Goal: Task Accomplishment & Management: Manage account settings

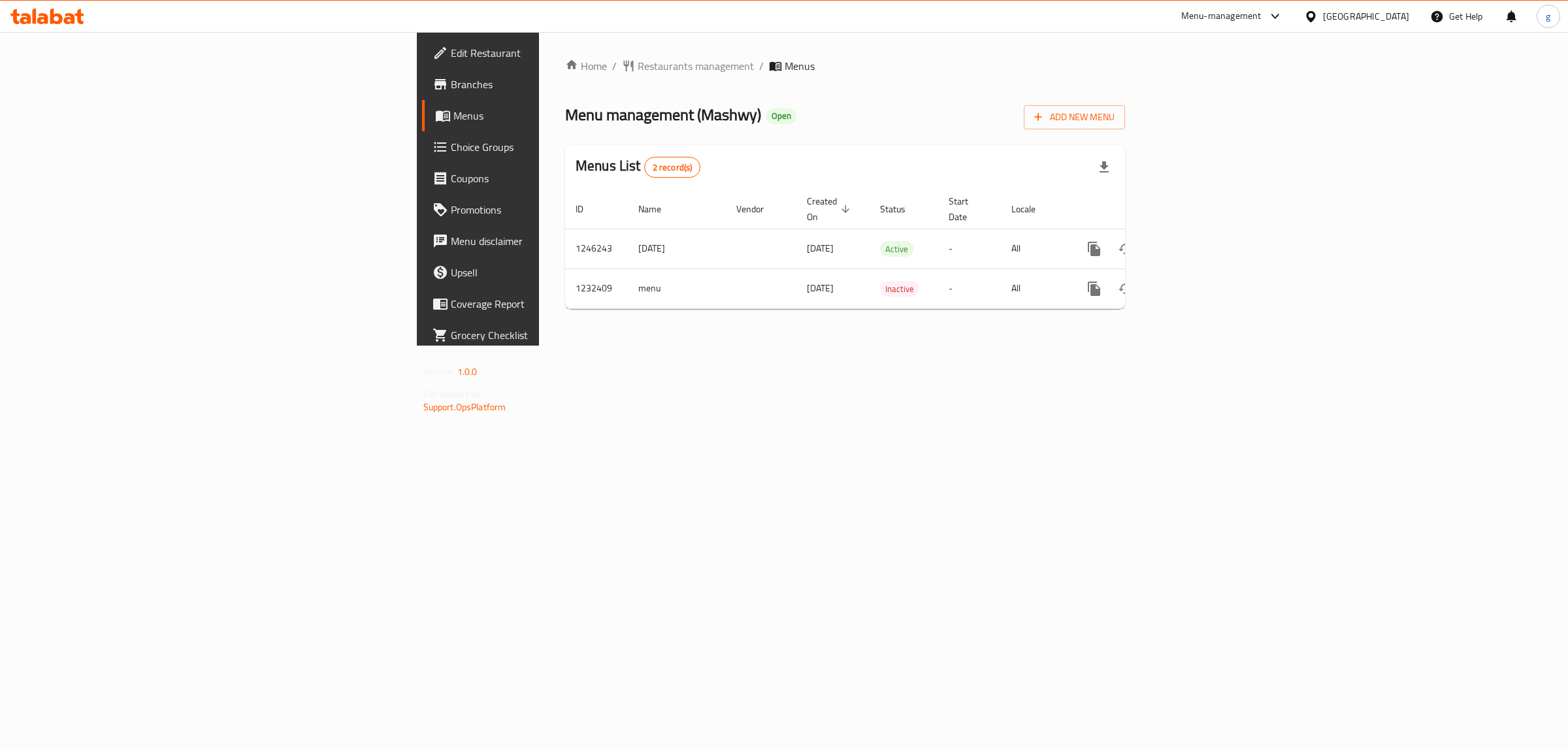
click at [451, 80] on span "Branches" at bounding box center [560, 84] width 217 height 16
click at [1197, 241] on icon "enhanced table" at bounding box center [1188, 248] width 16 height 16
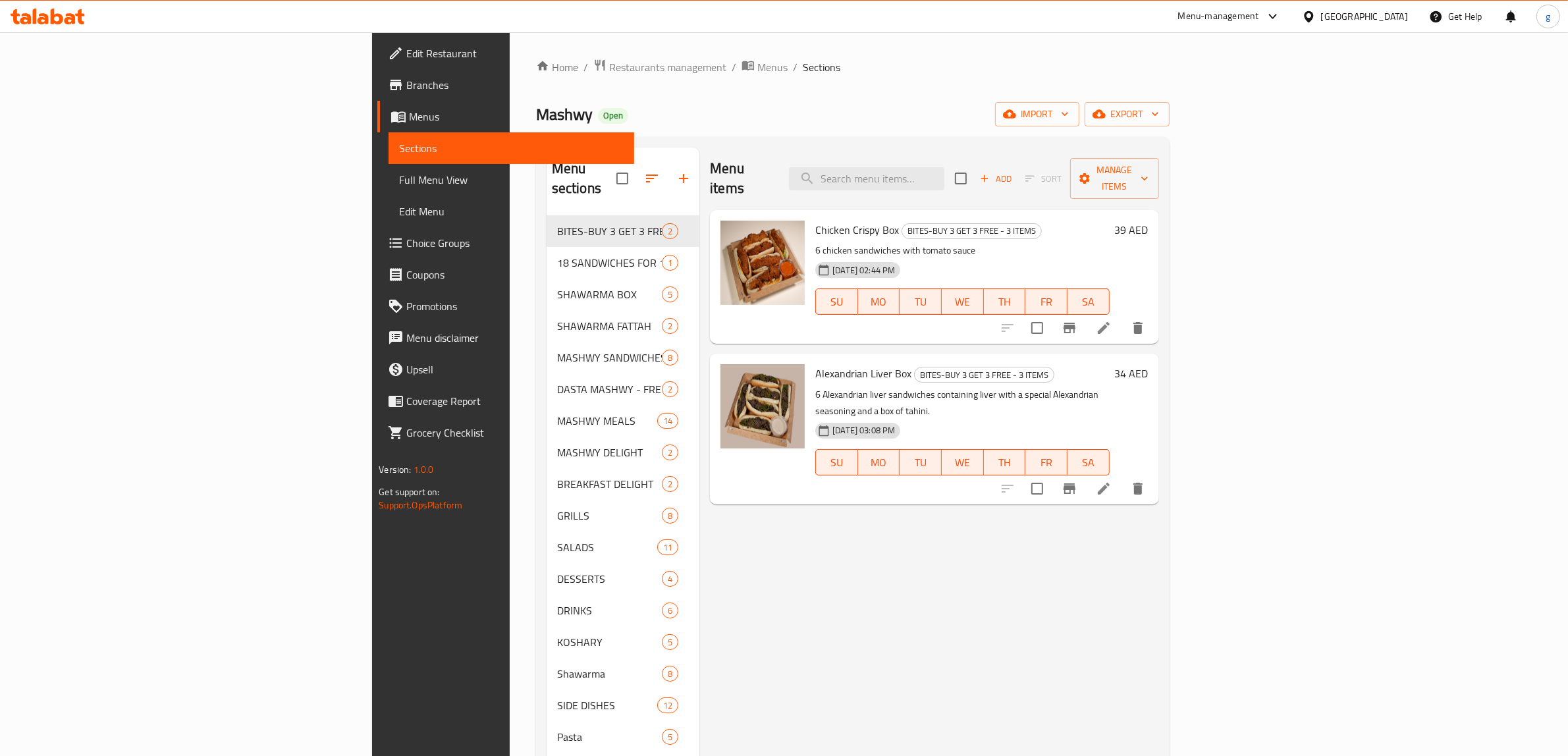
click at [406, 87] on span "Branches" at bounding box center [515, 85] width 217 height 16
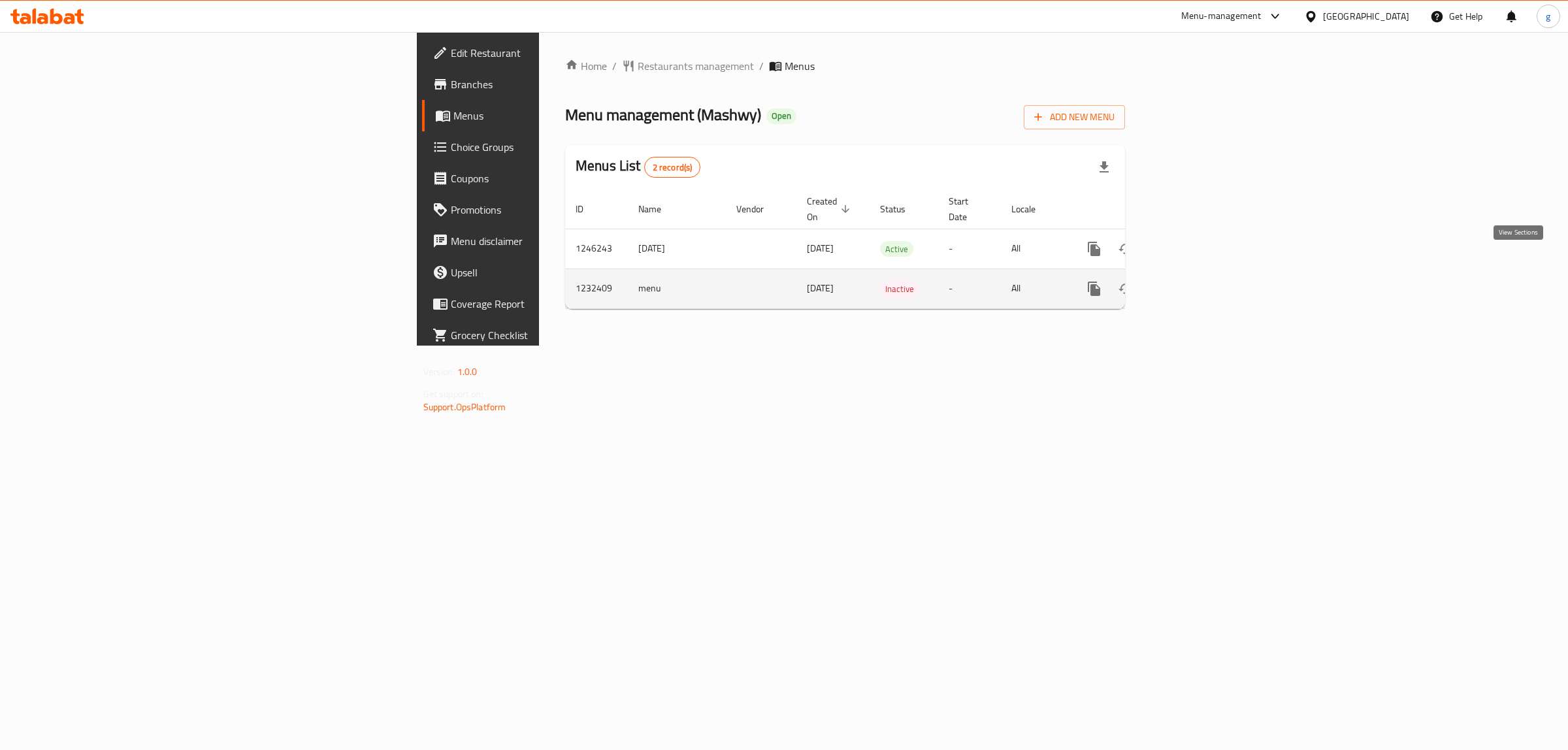
click at [1194, 283] on icon "enhanced table" at bounding box center [1188, 289] width 12 height 12
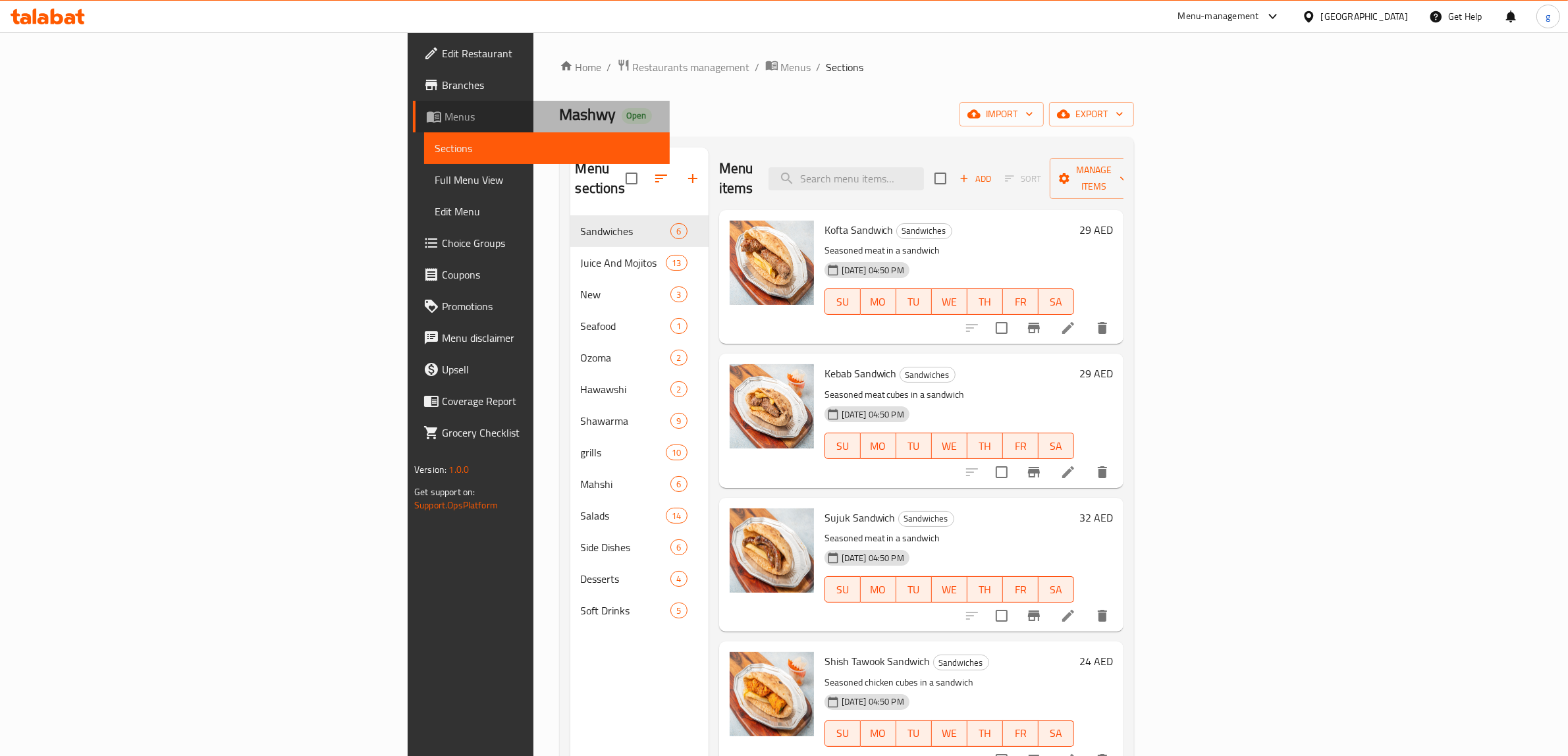
click at [445, 114] on span "Menus" at bounding box center [552, 116] width 214 height 16
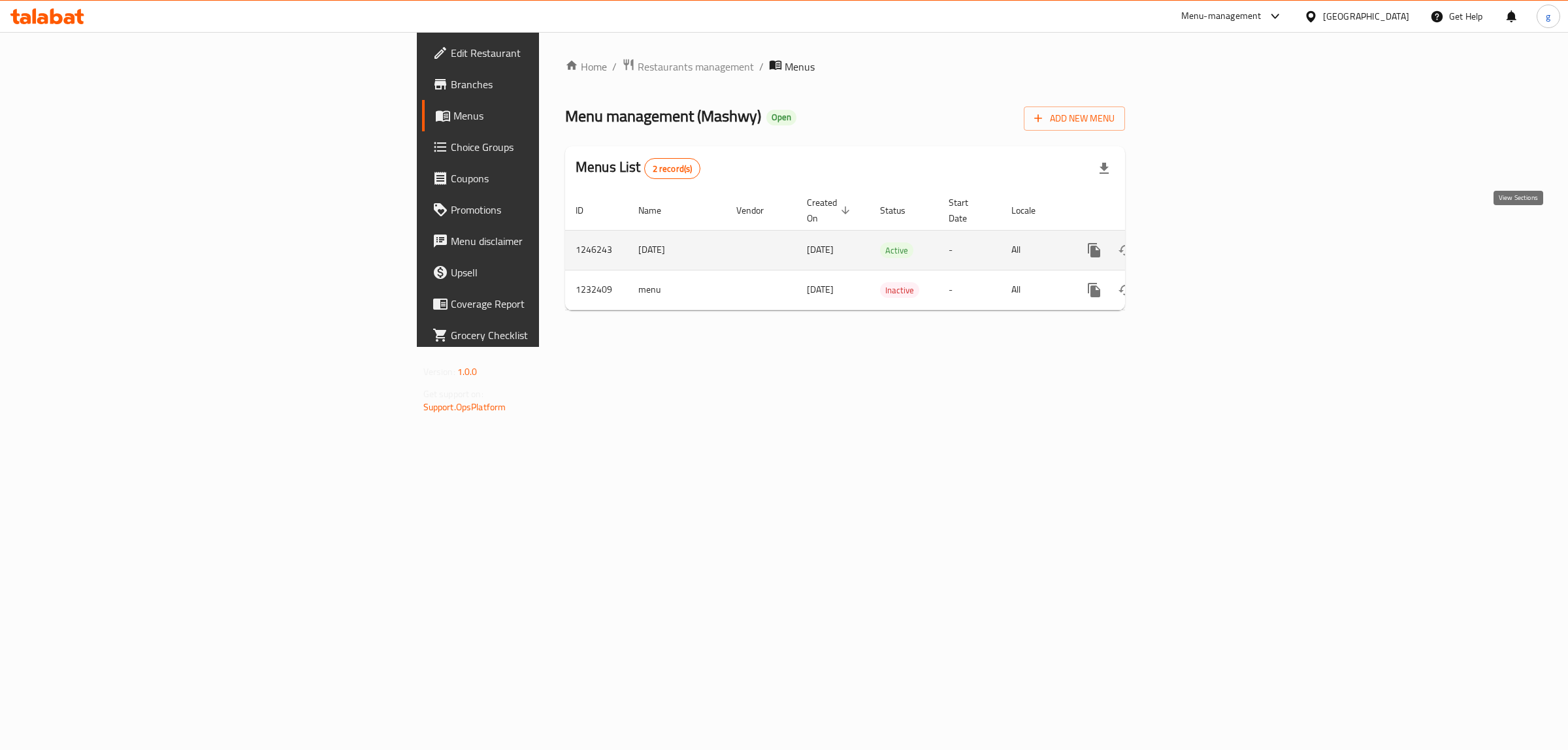
click at [1197, 243] on icon "enhanced table" at bounding box center [1188, 250] width 16 height 16
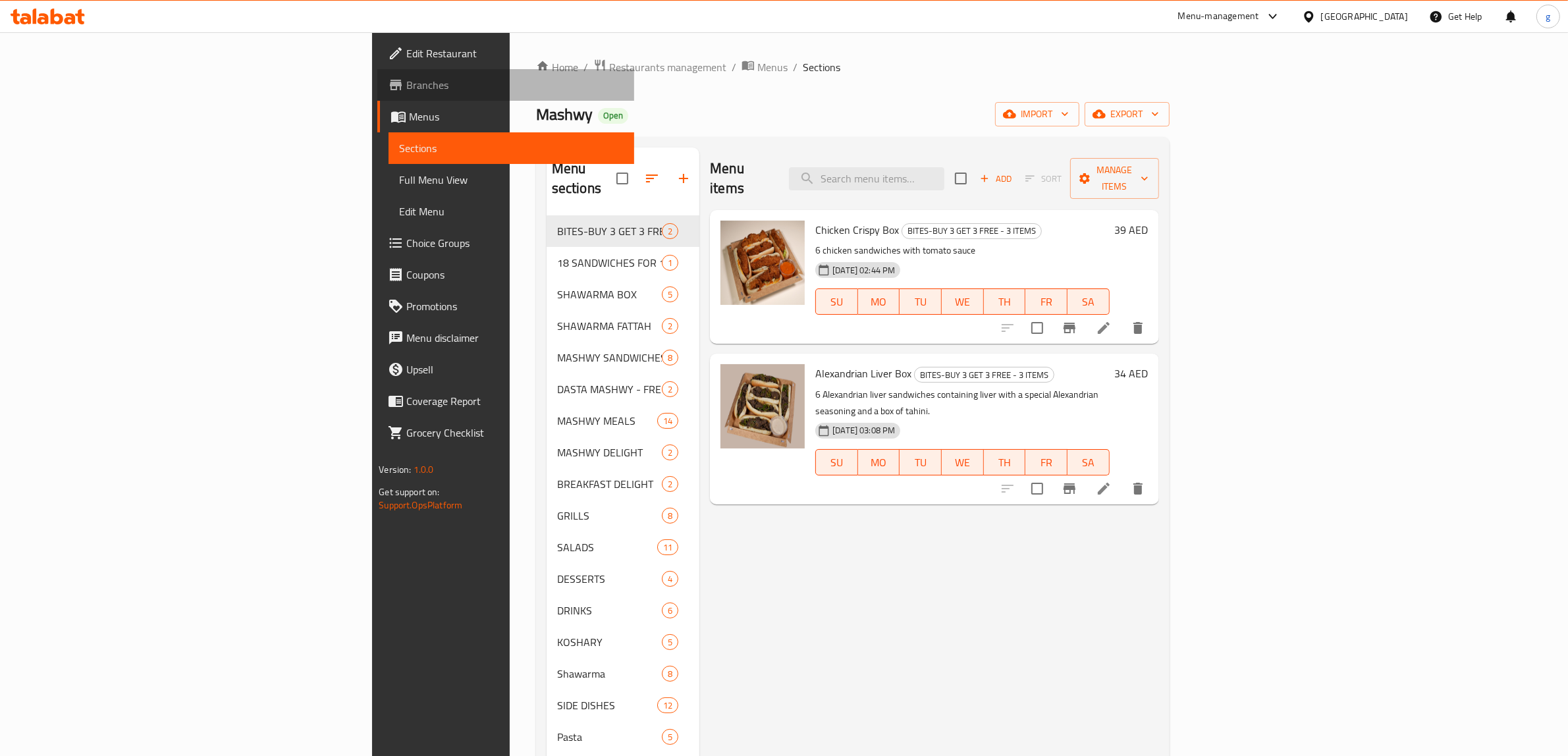
click at [406, 84] on span "Branches" at bounding box center [515, 85] width 217 height 16
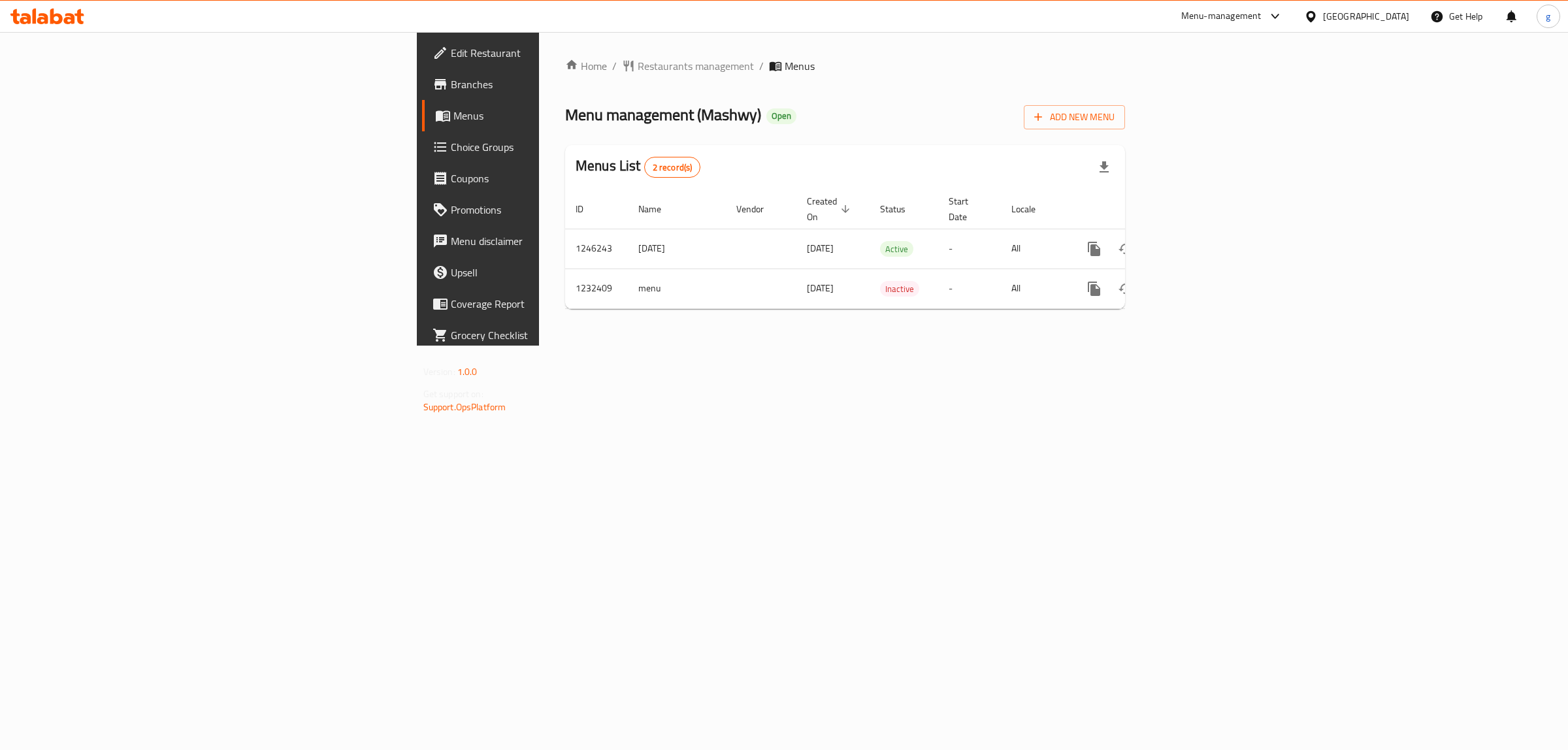
click at [422, 73] on link "Branches" at bounding box center [550, 83] width 257 height 31
click at [1194, 243] on icon "enhanced table" at bounding box center [1188, 248] width 12 height 12
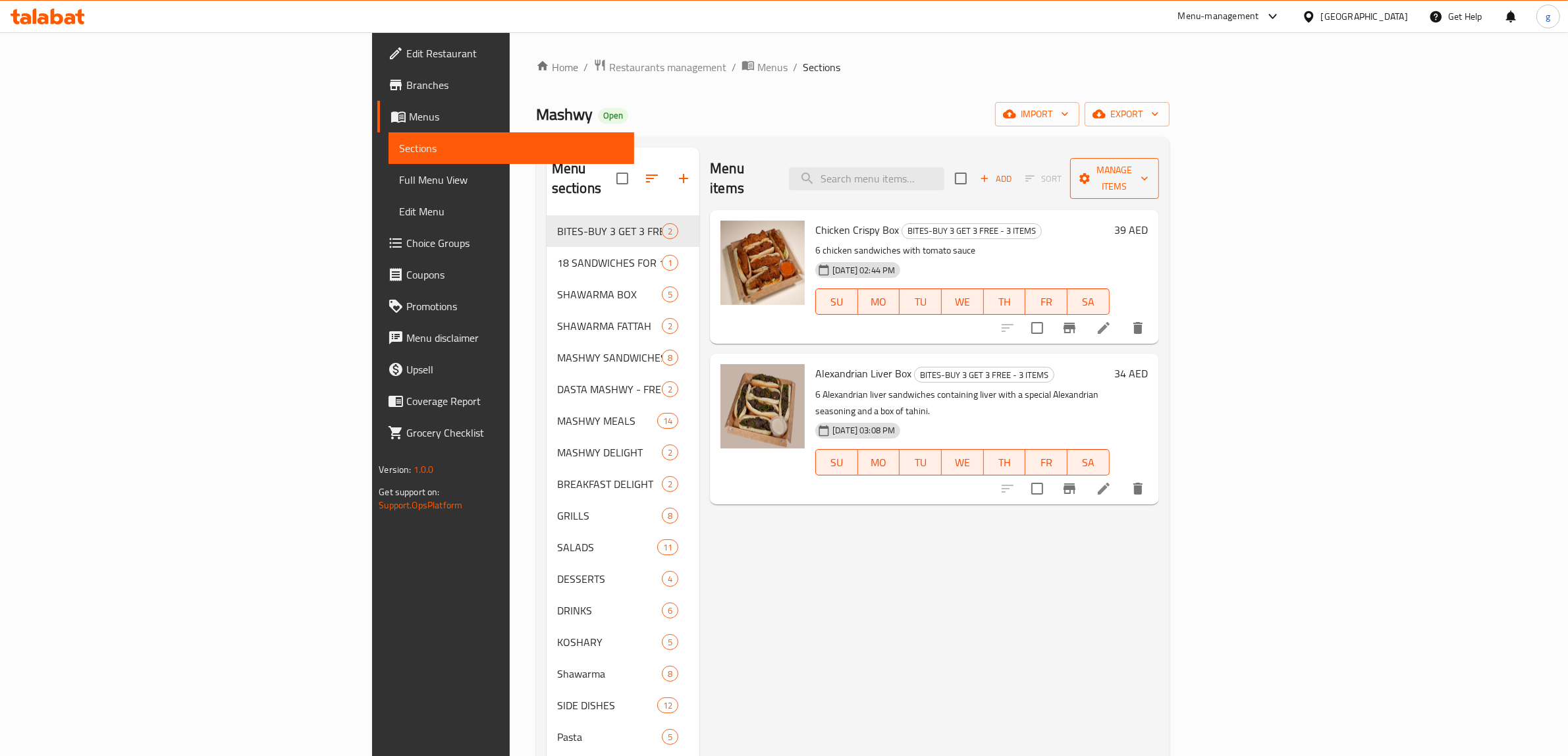
click at [1149, 163] on span "Manage items" at bounding box center [1115, 179] width 68 height 33
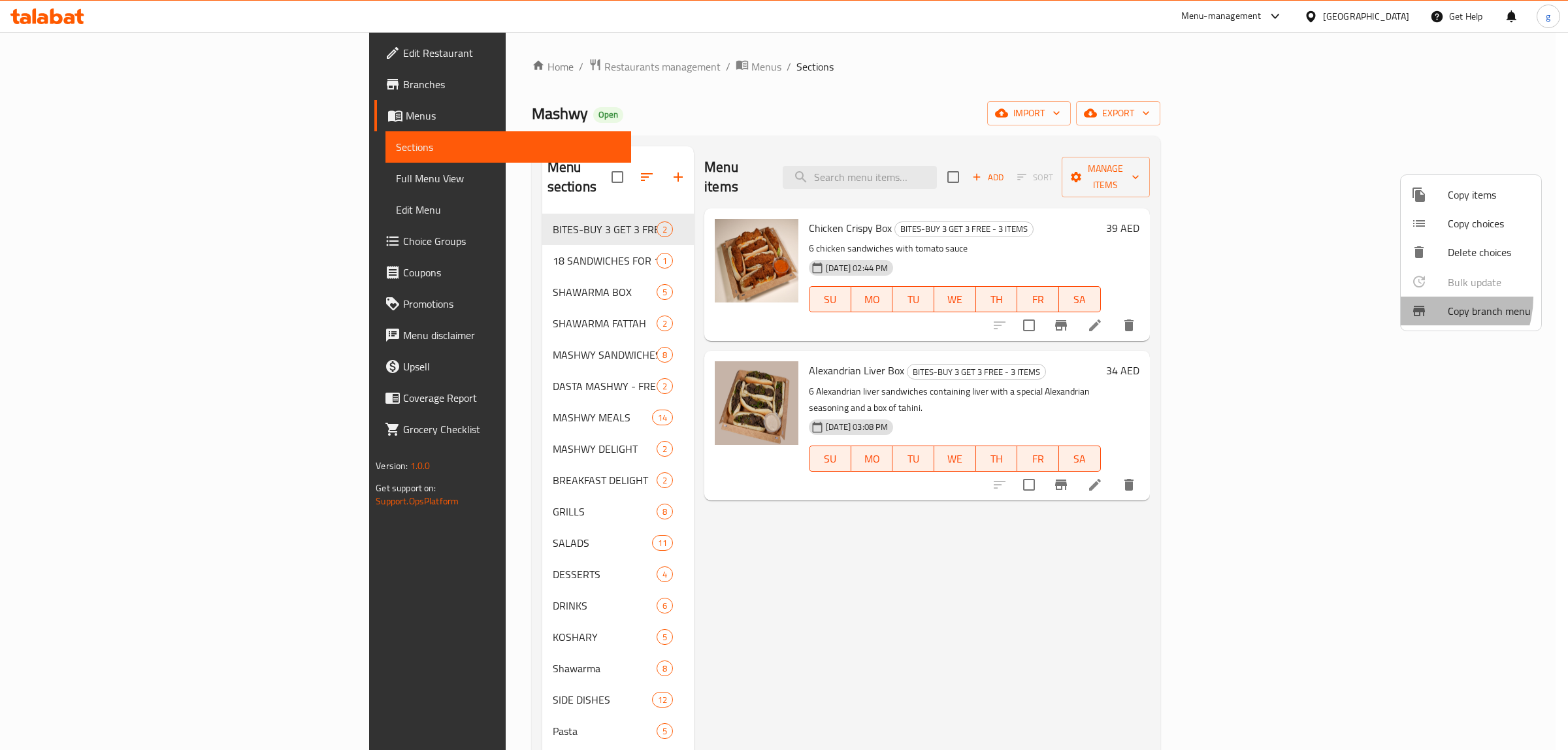
click at [1426, 297] on li "Copy branch menu" at bounding box center [1471, 311] width 141 height 29
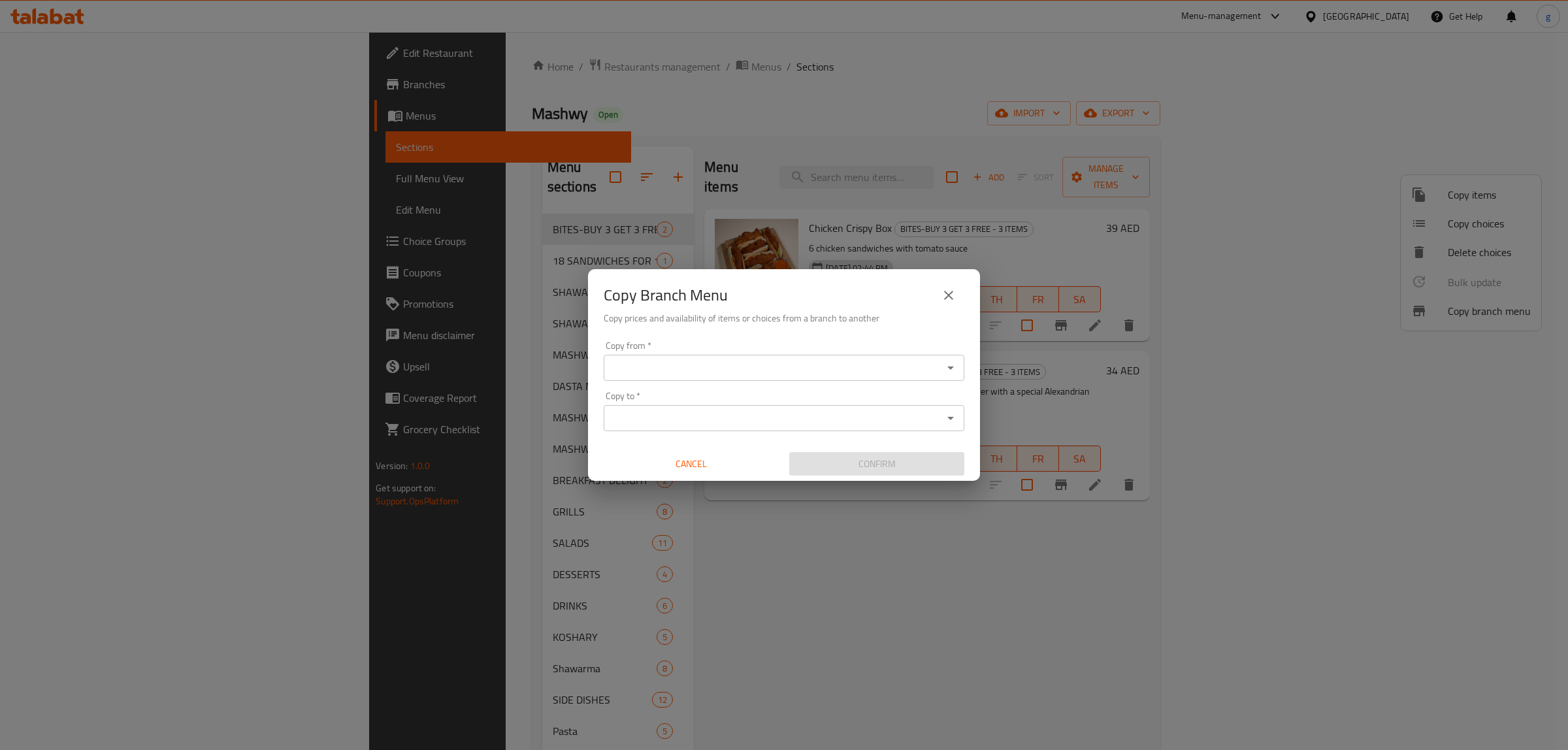
click at [650, 373] on input "Copy from   *" at bounding box center [772, 368] width 331 height 19
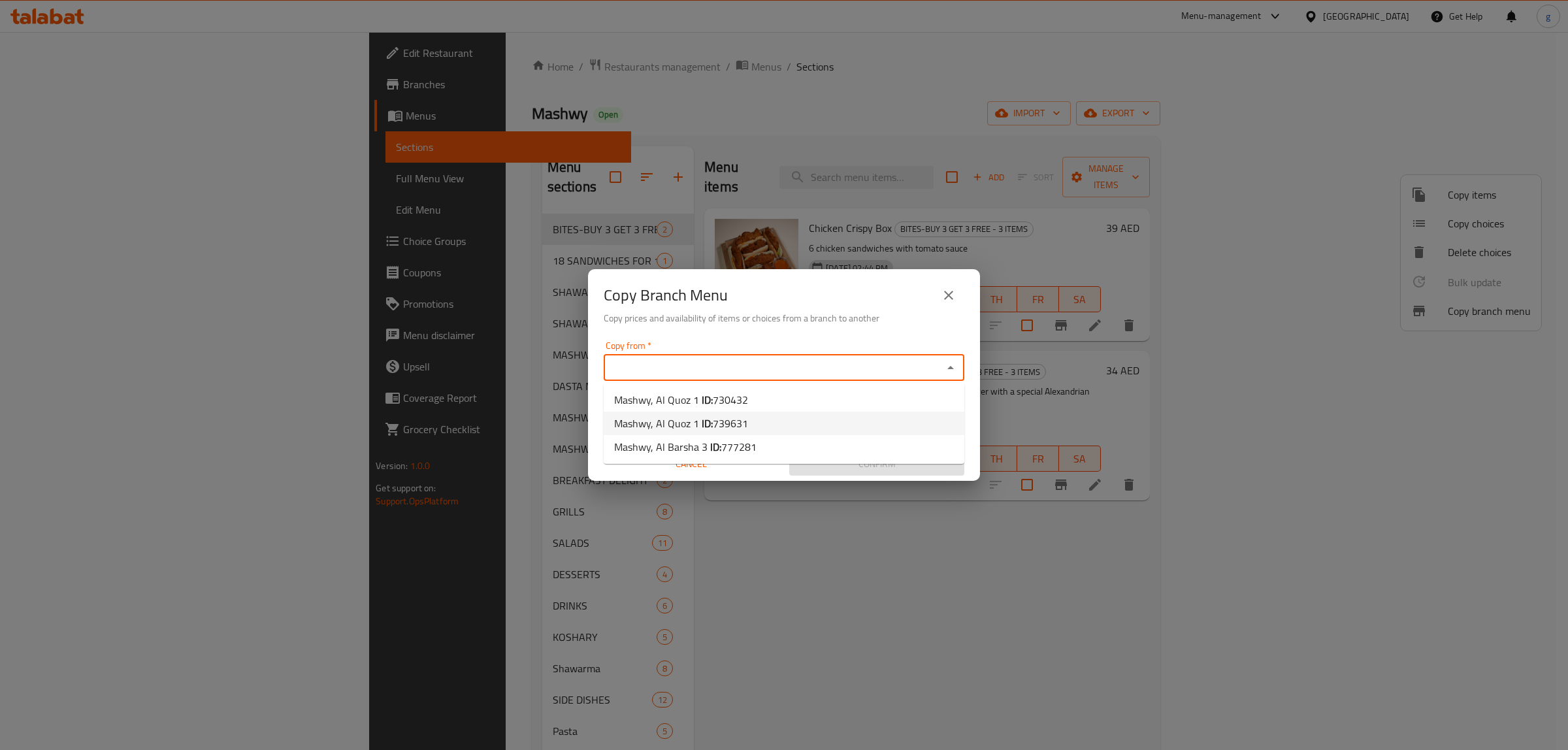
click at [702, 419] on b "ID:" at bounding box center [708, 423] width 11 height 20
type input "Mashwy, Al Quoz 1"
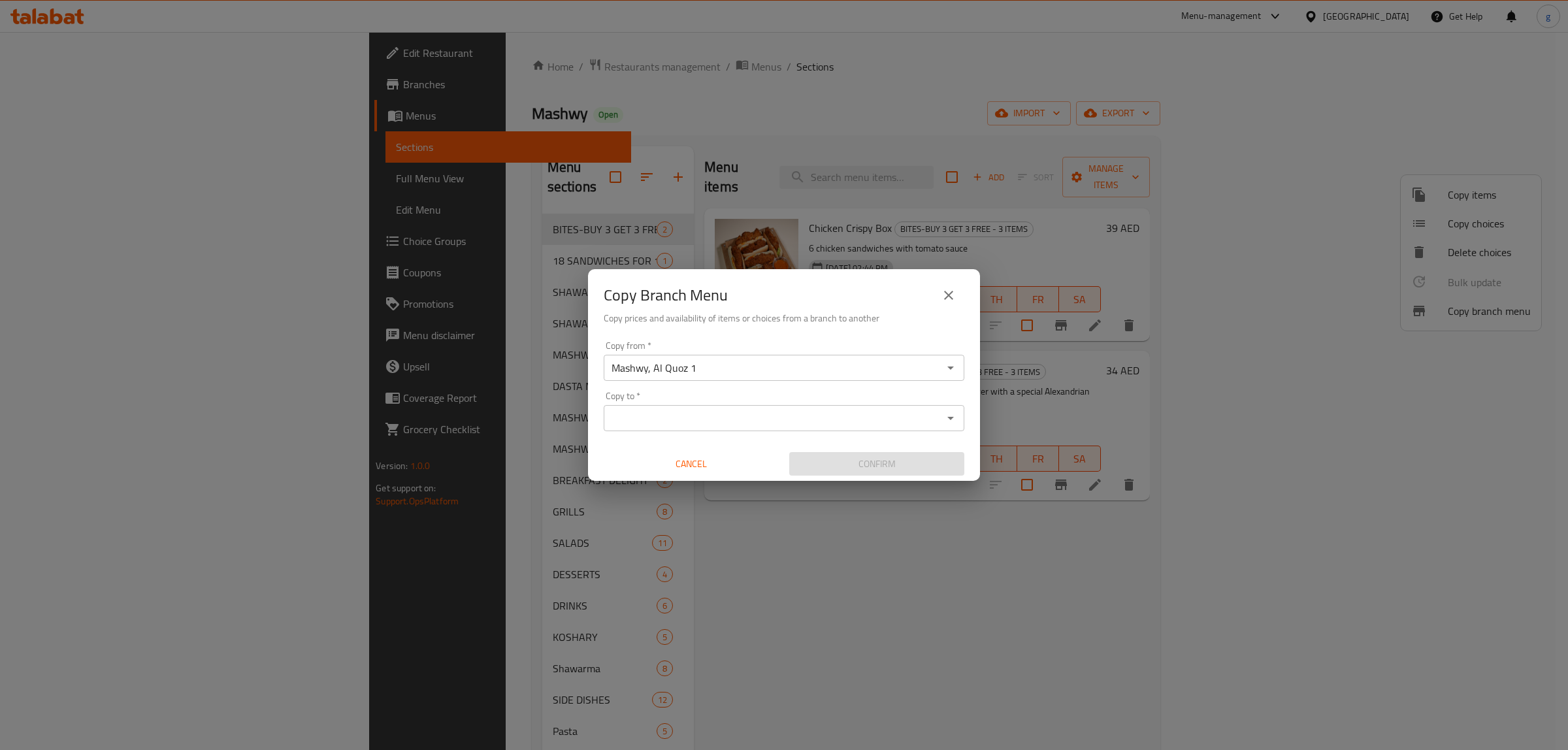
click at [948, 363] on icon "Open" at bounding box center [950, 368] width 16 height 16
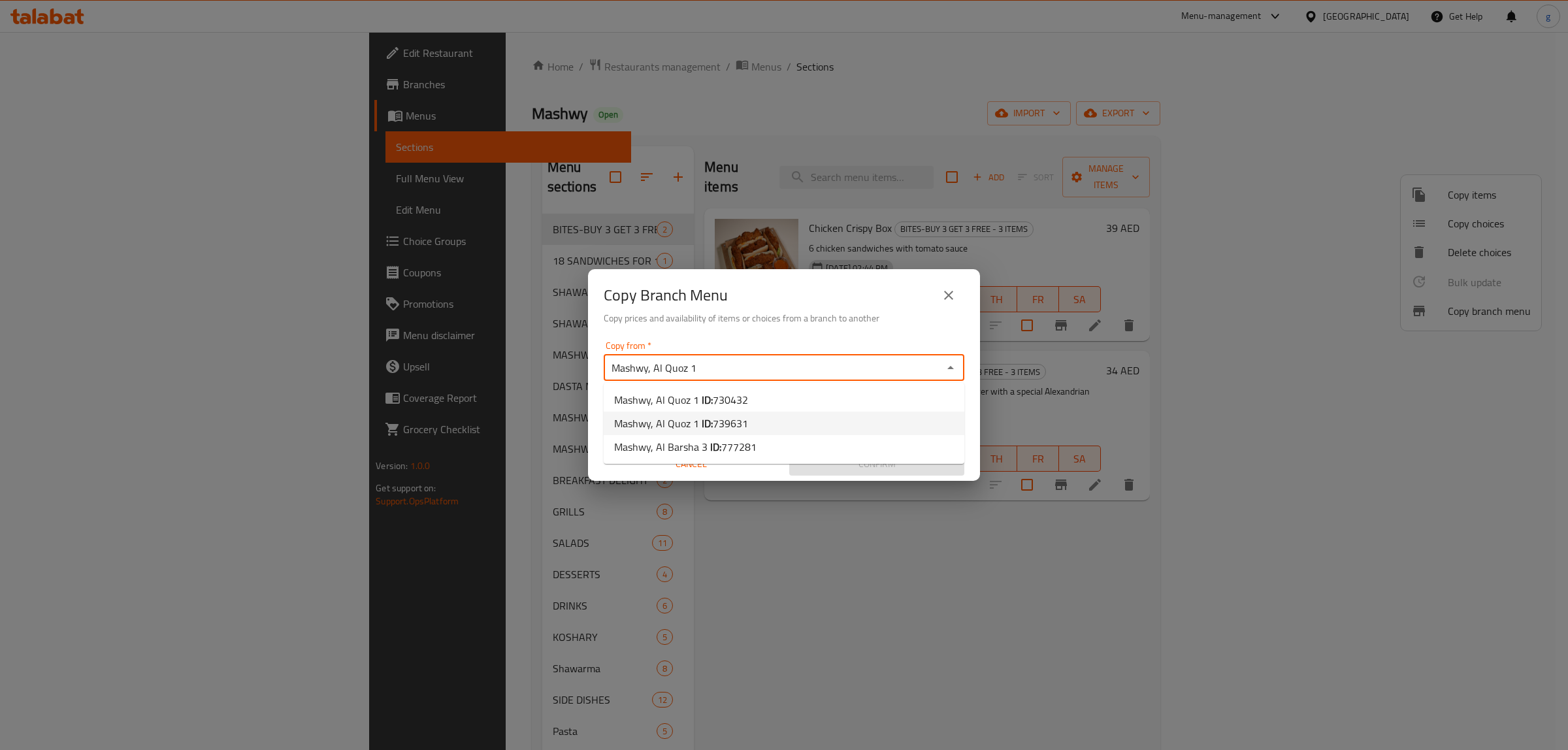
click at [718, 413] on span "739631" at bounding box center [731, 423] width 36 height 20
click at [961, 420] on div "Copy to *" at bounding box center [784, 418] width 361 height 26
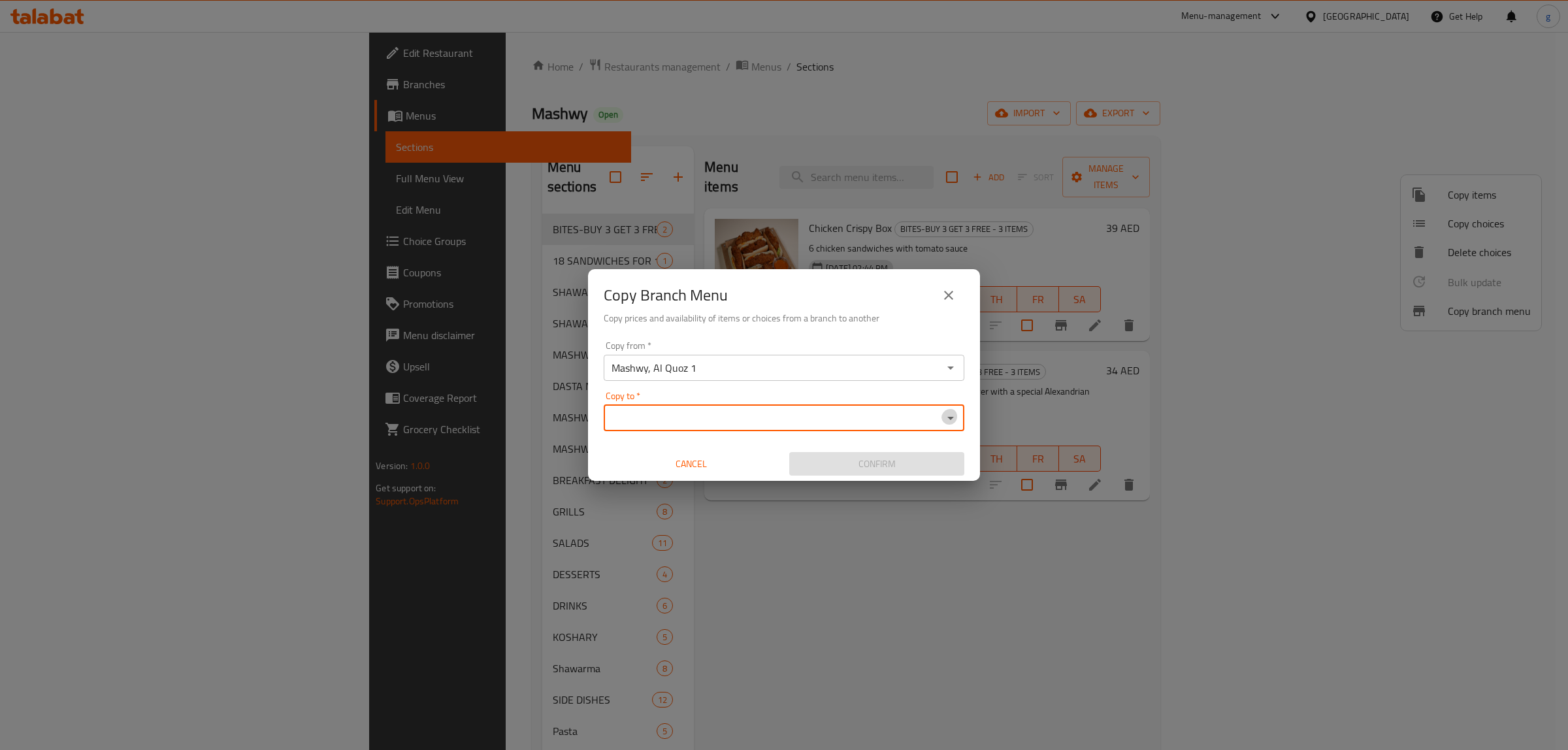
click at [955, 419] on icon "Open" at bounding box center [950, 418] width 16 height 16
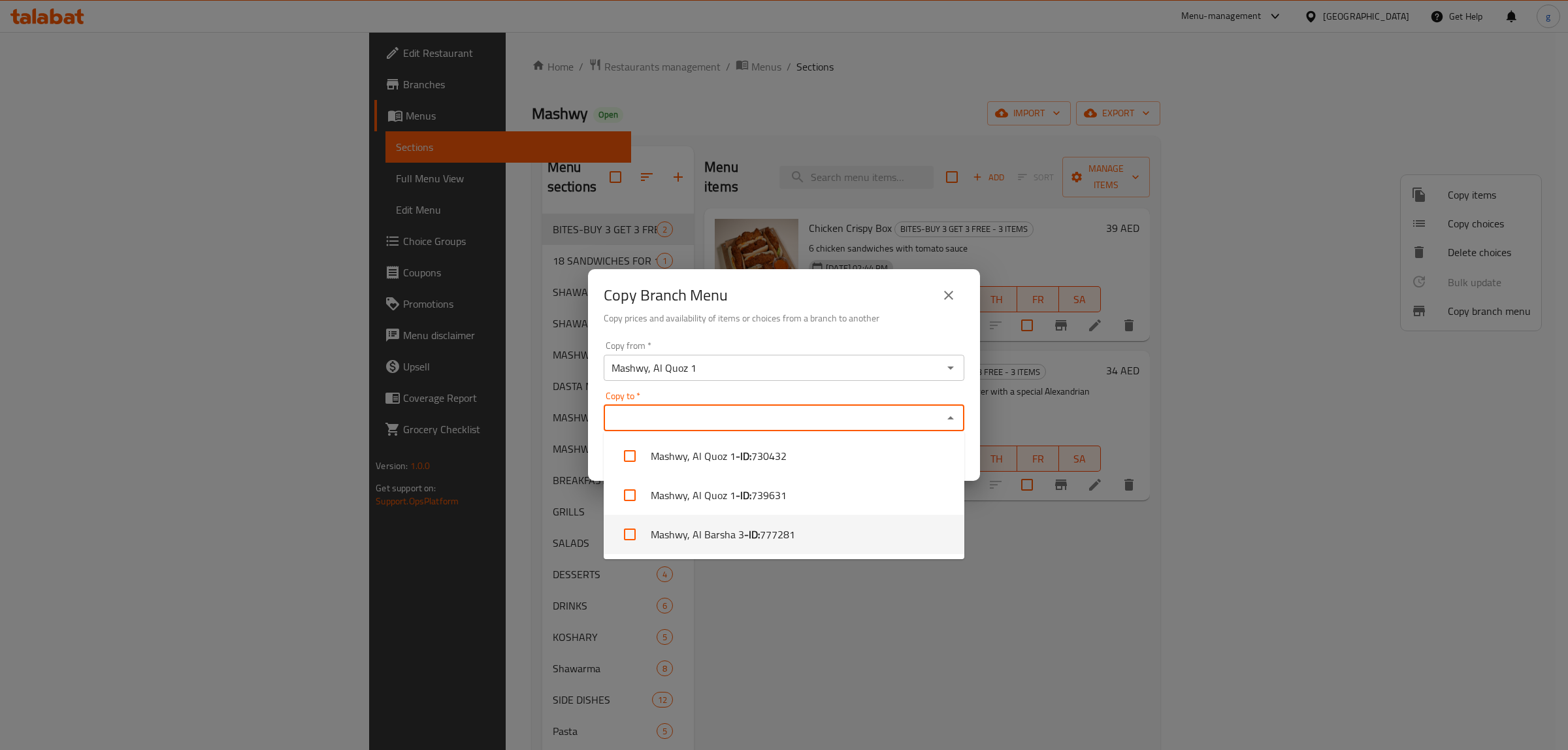
click at [776, 530] on span "777281" at bounding box center [778, 534] width 36 height 16
checkbox input "true"
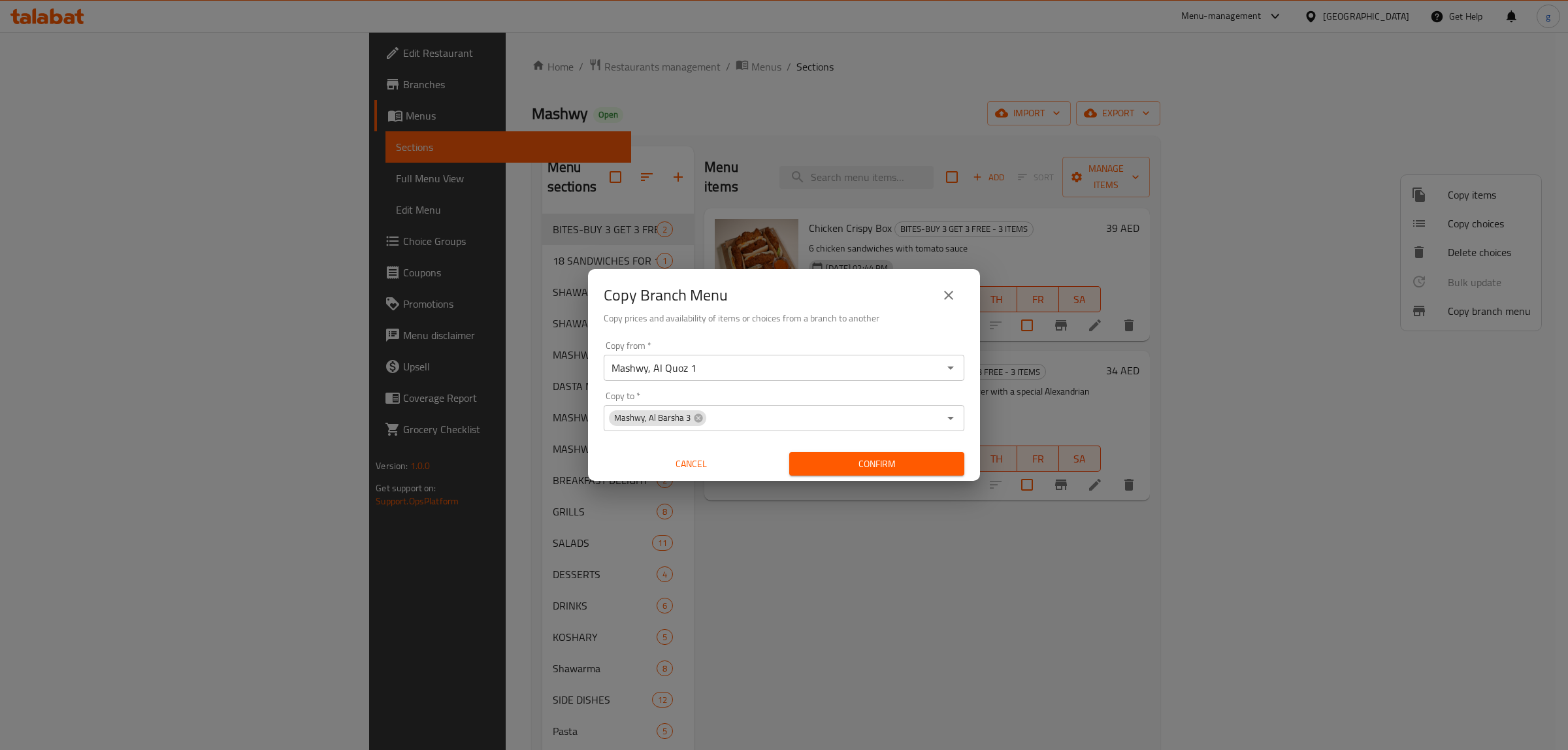
click at [754, 619] on div "Copy Branch Menu Copy prices and availability of items or choices from a branch…" at bounding box center [784, 375] width 1568 height 750
click at [948, 415] on icon "Open" at bounding box center [950, 418] width 16 height 16
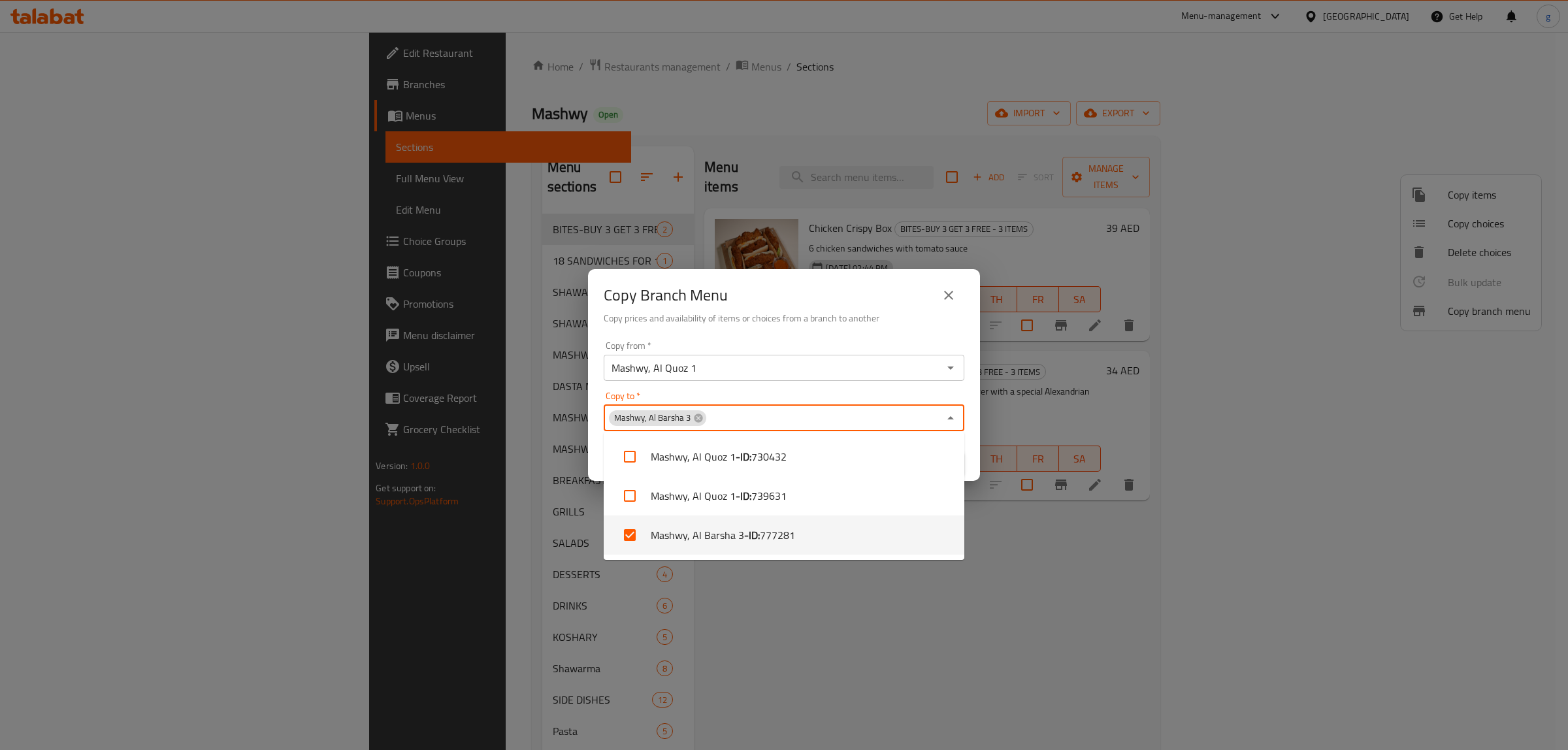
click at [760, 528] on span "777281" at bounding box center [778, 535] width 36 height 16
click at [769, 527] on span "777281" at bounding box center [778, 534] width 36 height 16
checkbox input "true"
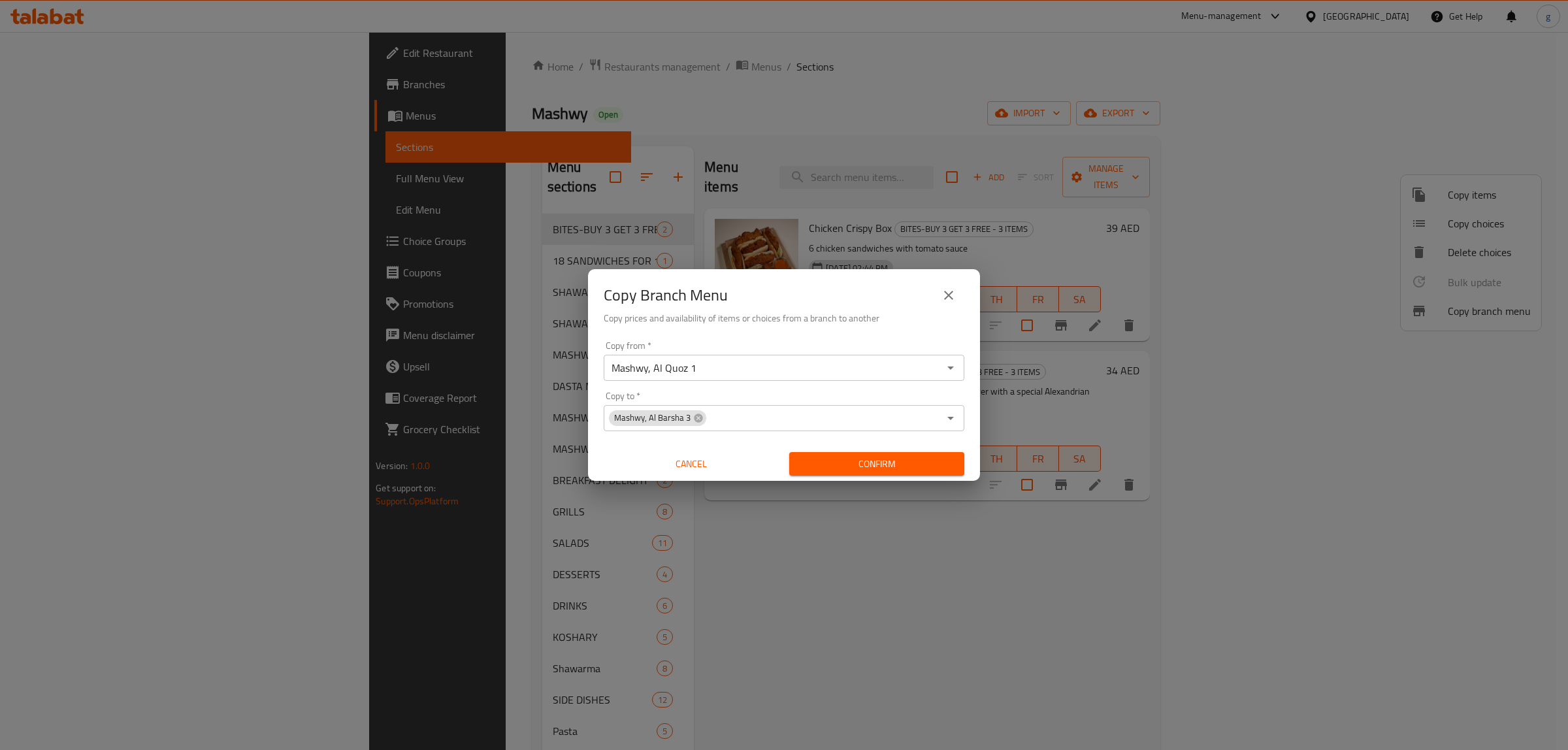
click at [795, 570] on div "Copy Branch Menu Copy prices and availability of items or choices from a branch…" at bounding box center [784, 375] width 1568 height 750
click at [730, 425] on input "Copy to   *" at bounding box center [823, 418] width 231 height 19
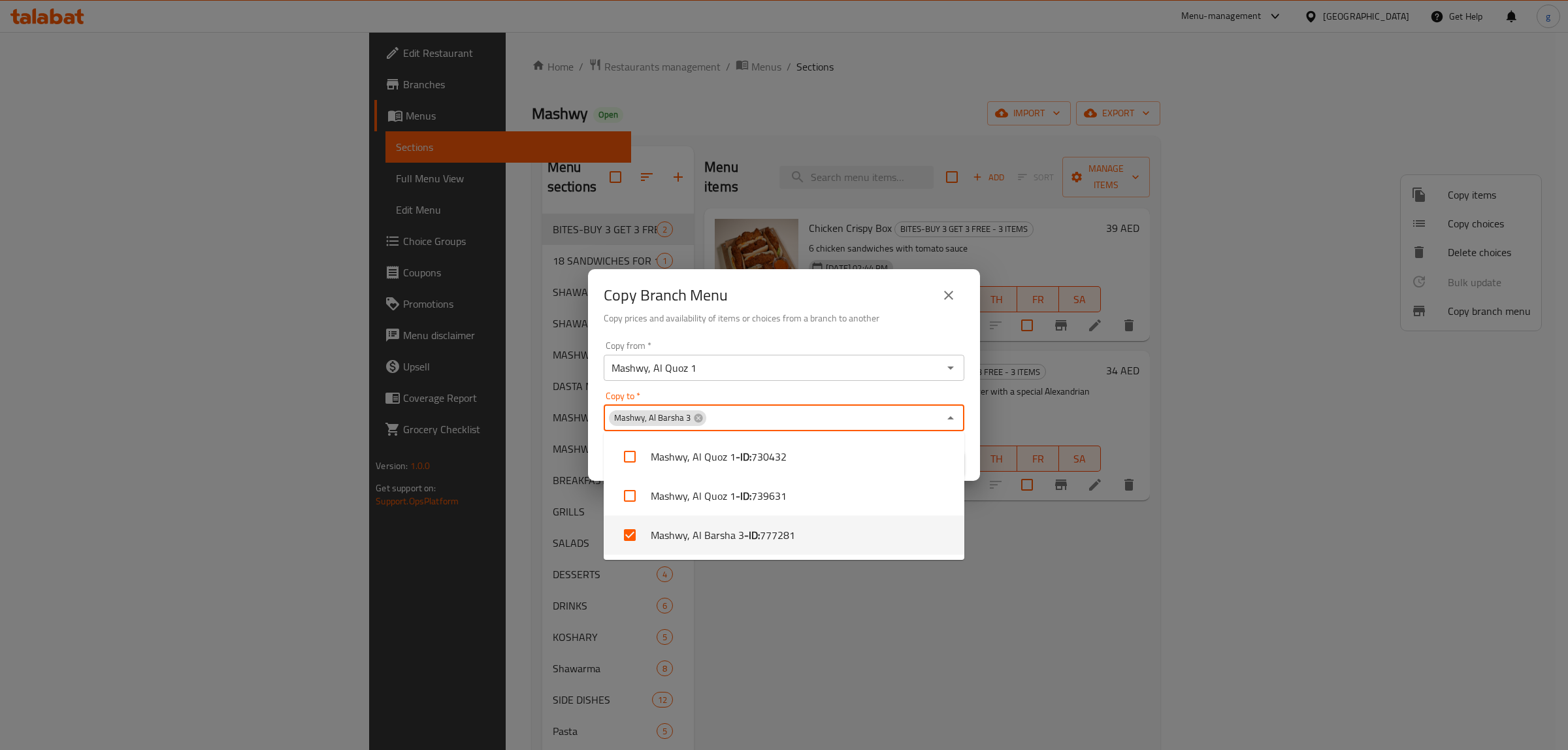
click at [890, 627] on div "Copy Branch Menu Copy prices and availability of items or choices from a branch…" at bounding box center [784, 375] width 1568 height 750
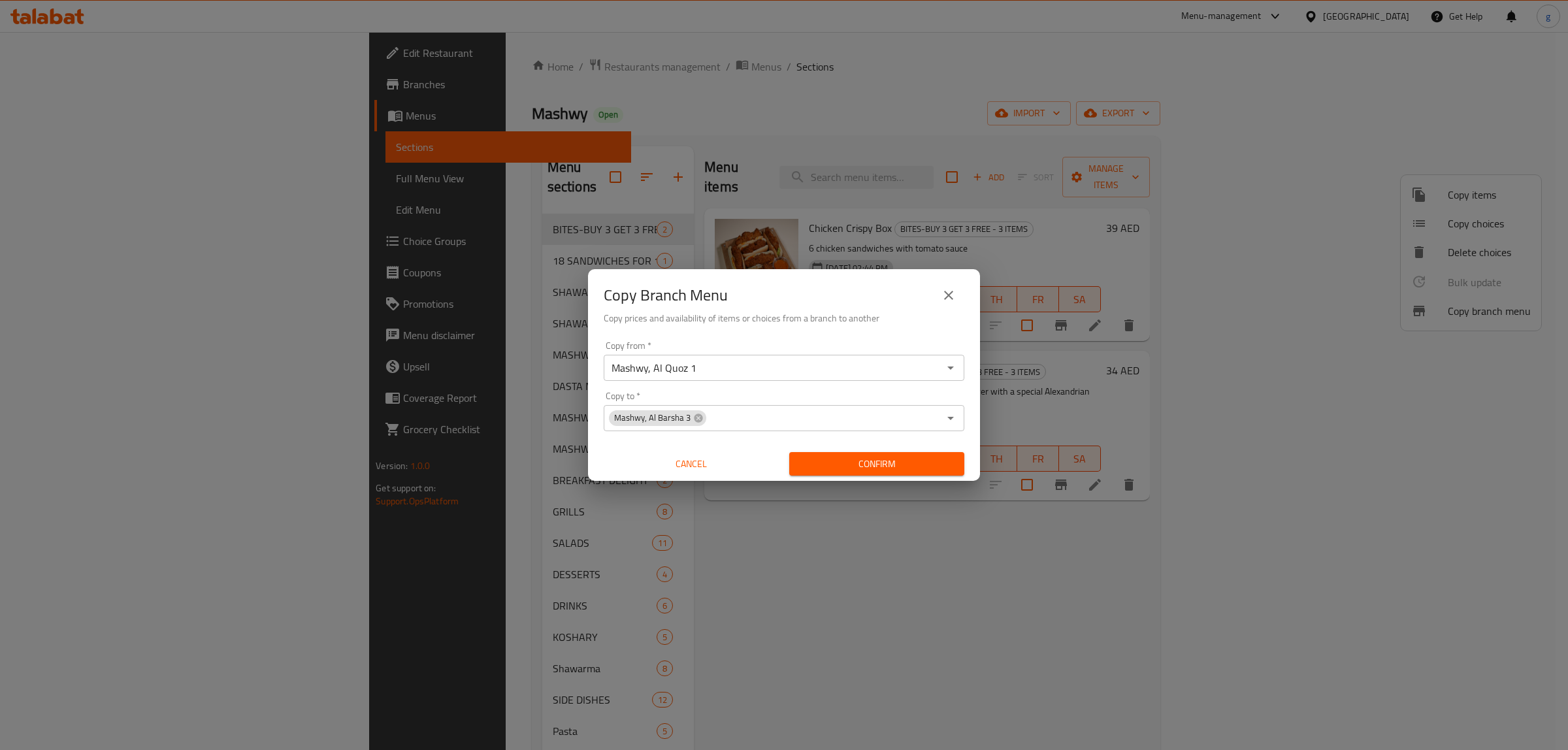
click at [835, 369] on input "Mashwy, Al Quoz 1" at bounding box center [772, 368] width 331 height 19
click at [948, 366] on icon "Open" at bounding box center [950, 368] width 16 height 16
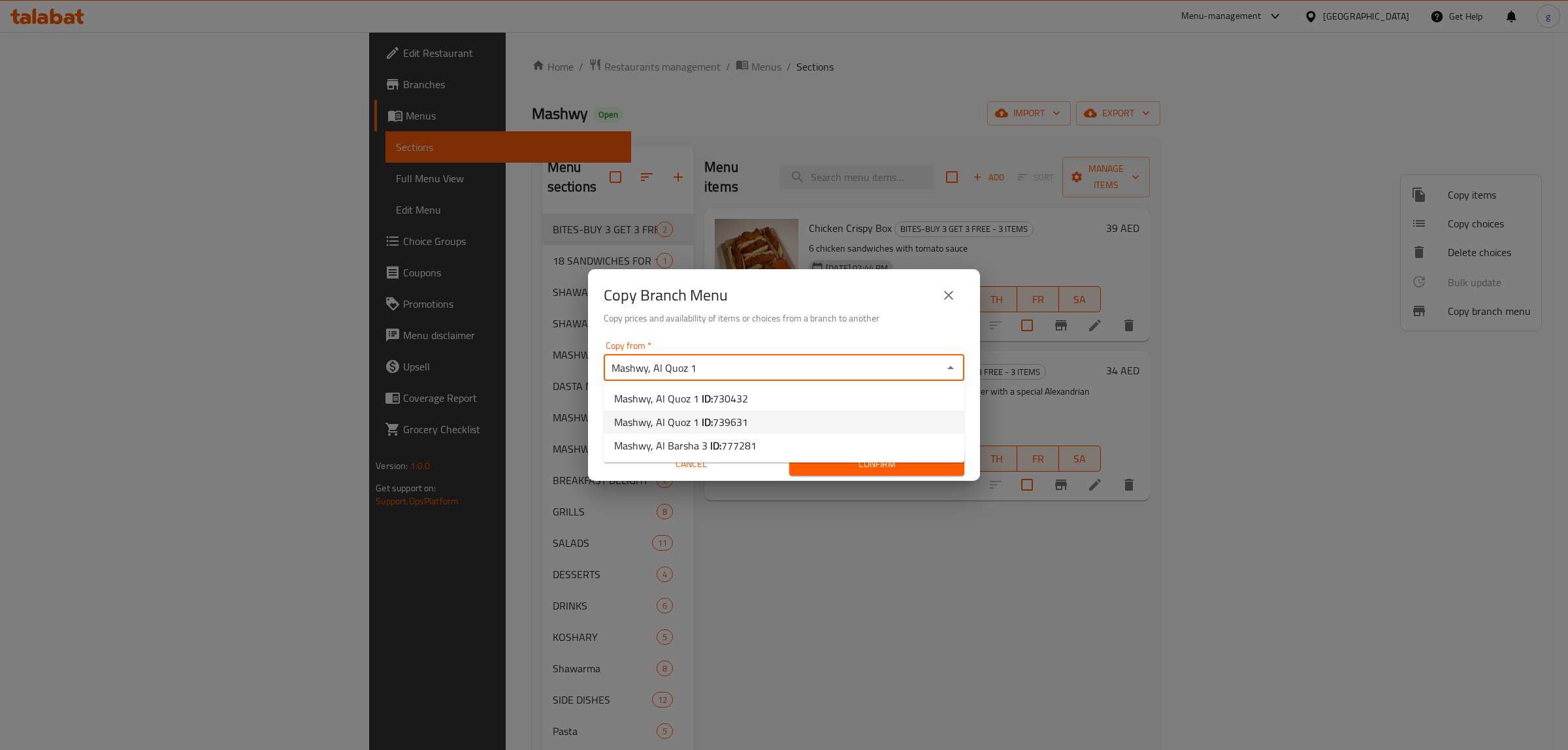
click at [750, 415] on li "Mashwy, Al Quoz 1 ID: 739631" at bounding box center [784, 422] width 361 height 23
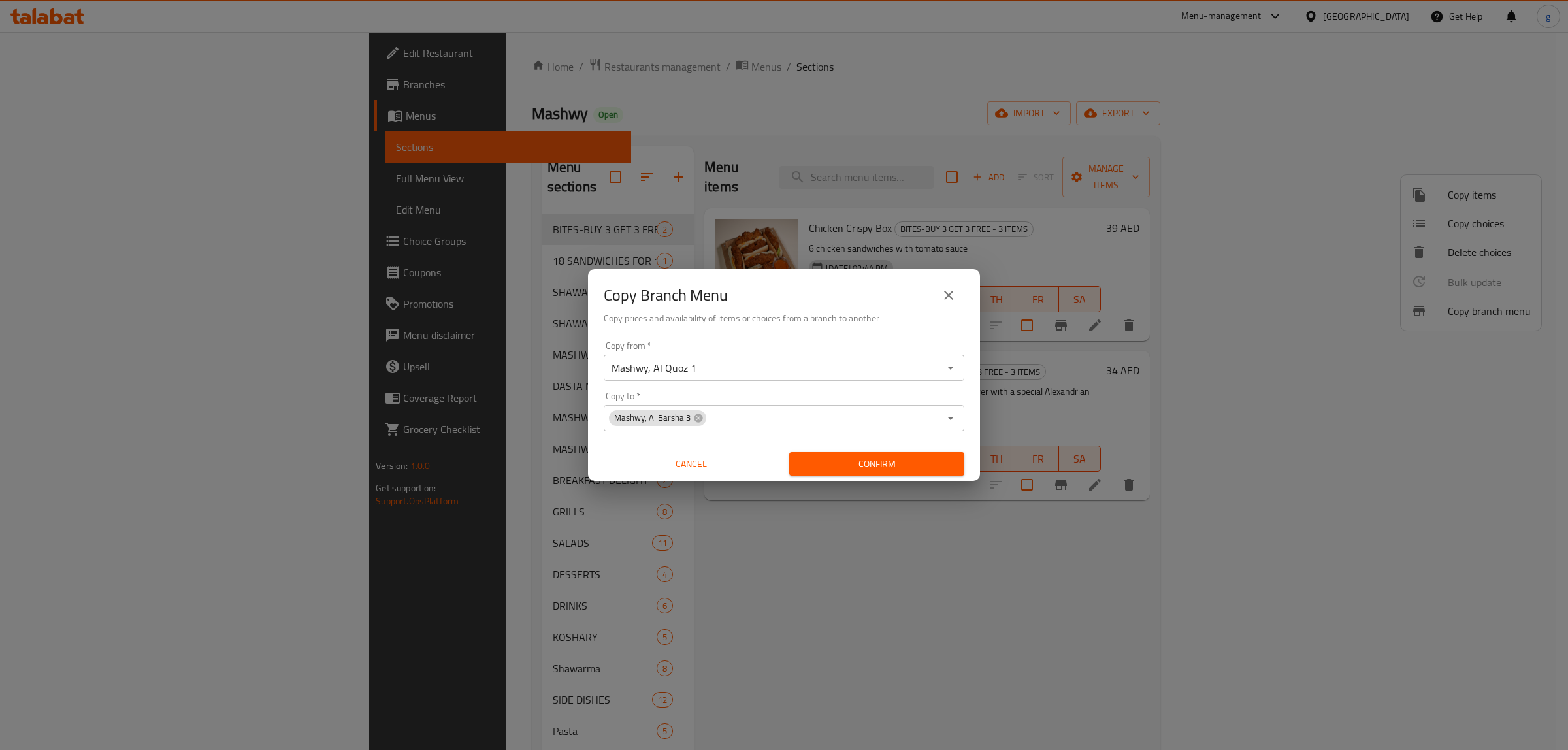
click at [766, 541] on div "Copy Branch Menu Copy prices and availability of items or choices from a branch…" at bounding box center [784, 375] width 1568 height 750
click at [863, 457] on span "Confirm" at bounding box center [876, 464] width 155 height 16
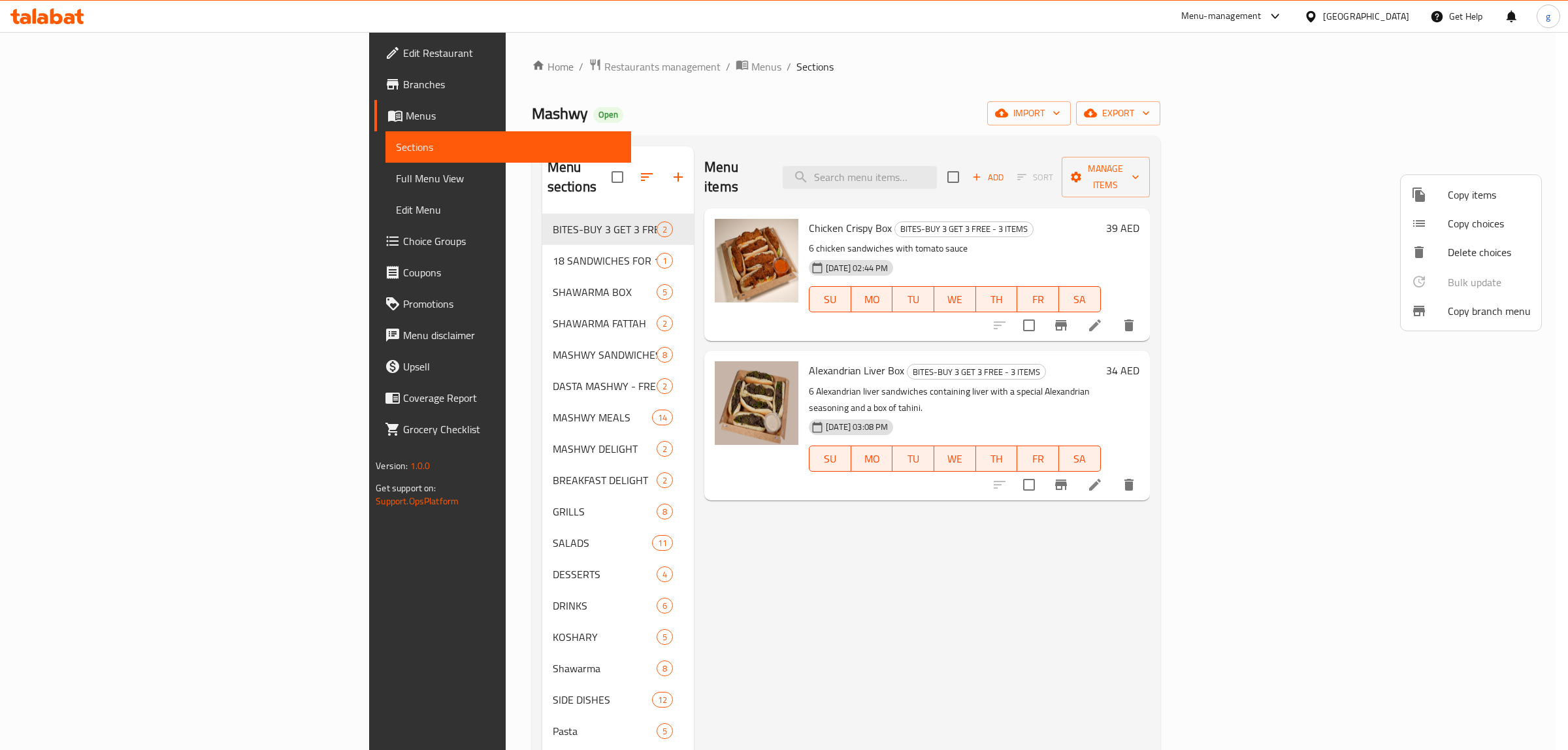
click at [50, 89] on div at bounding box center [784, 375] width 1568 height 750
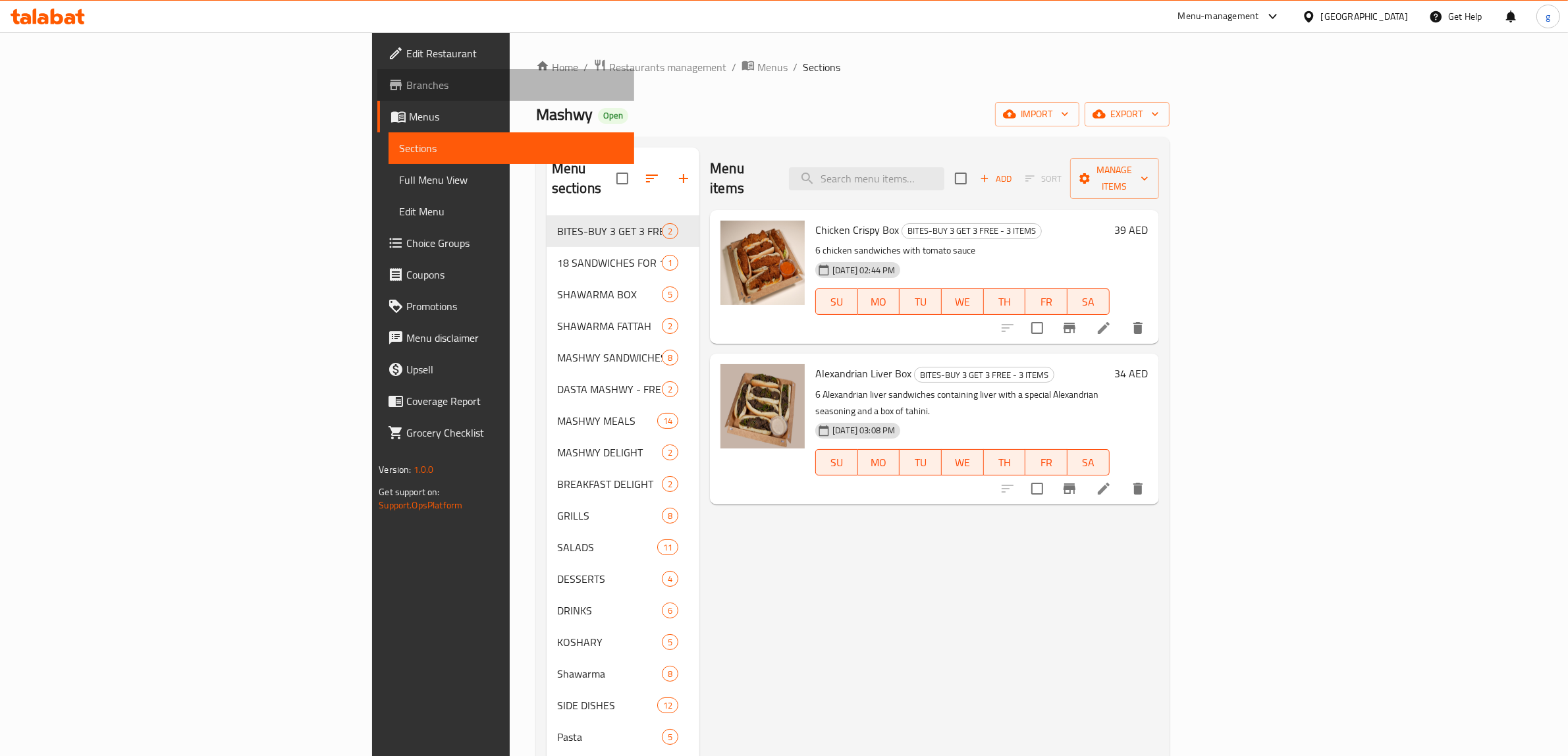
click at [406, 77] on span "Branches" at bounding box center [515, 85] width 217 height 16
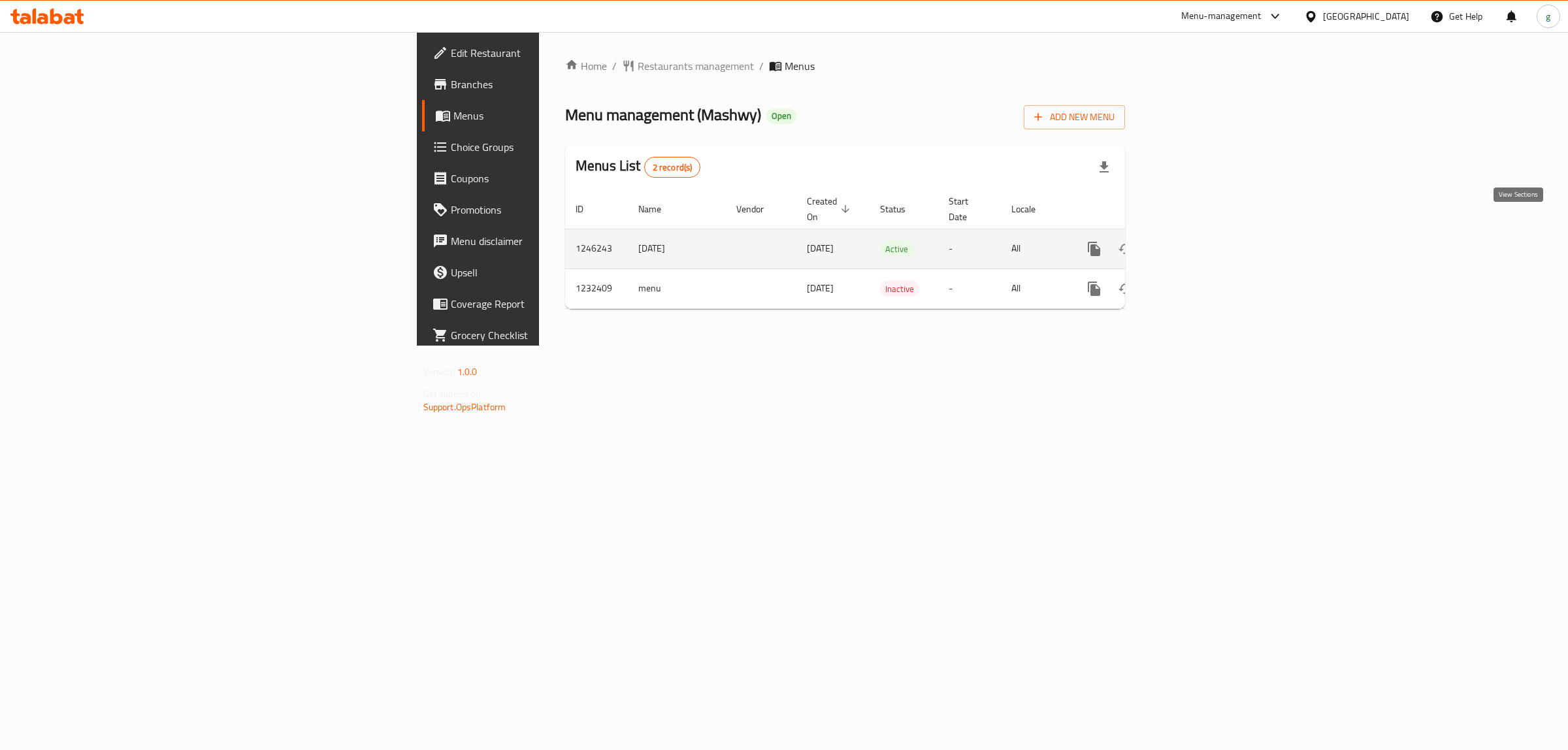
click at [1197, 241] on icon "enhanced table" at bounding box center [1188, 248] width 16 height 16
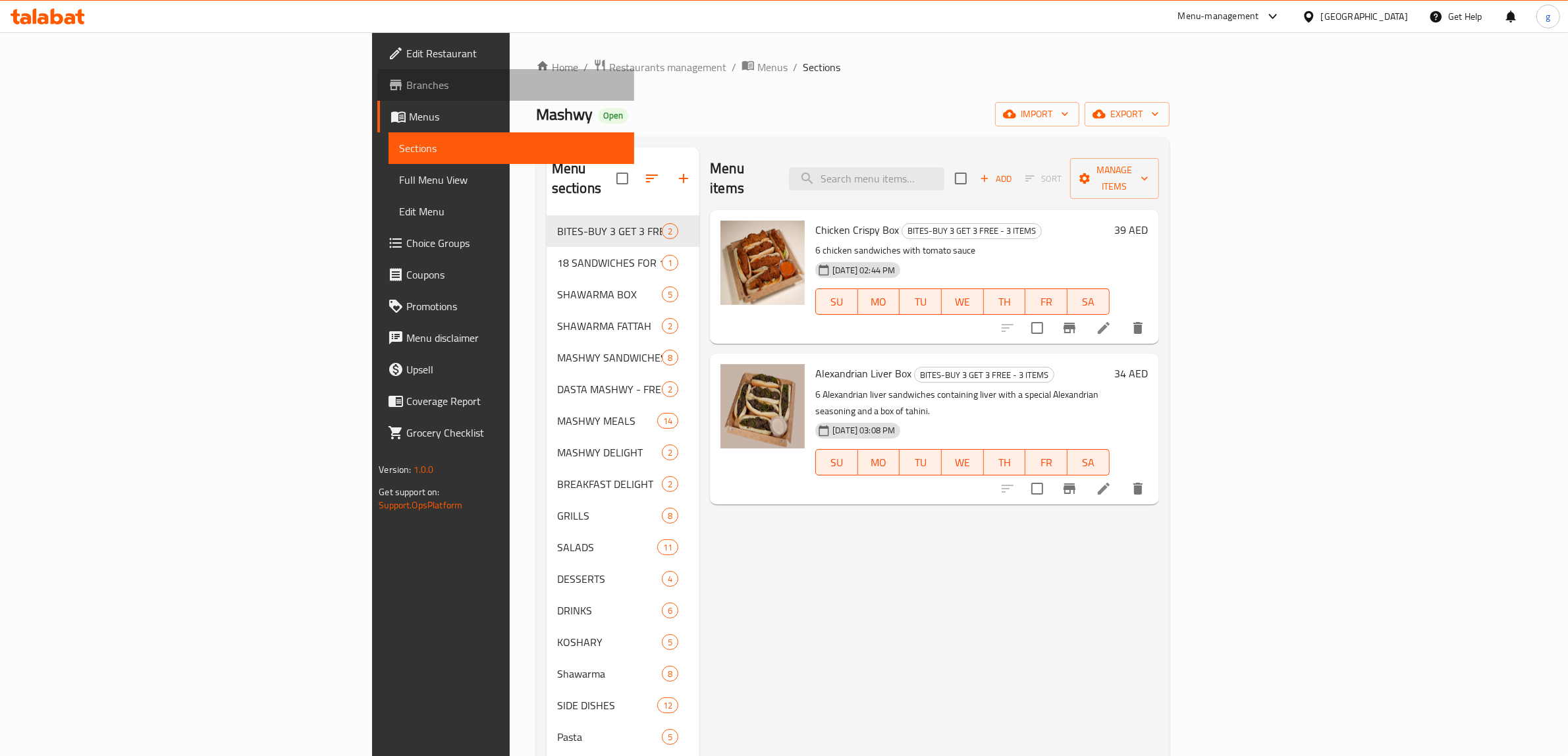
click at [406, 82] on span "Branches" at bounding box center [515, 85] width 217 height 16
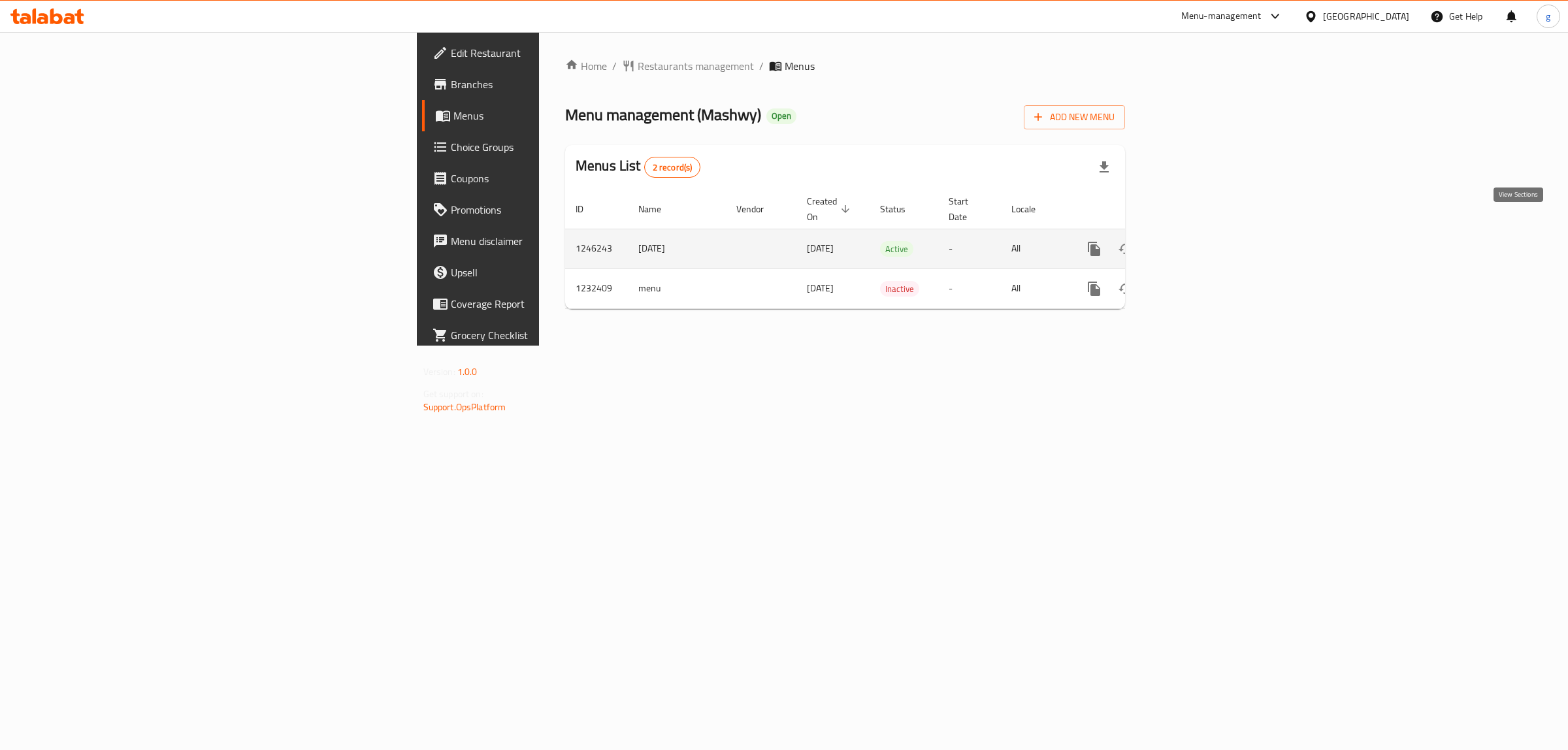
click at [1197, 241] on icon "enhanced table" at bounding box center [1188, 248] width 16 height 16
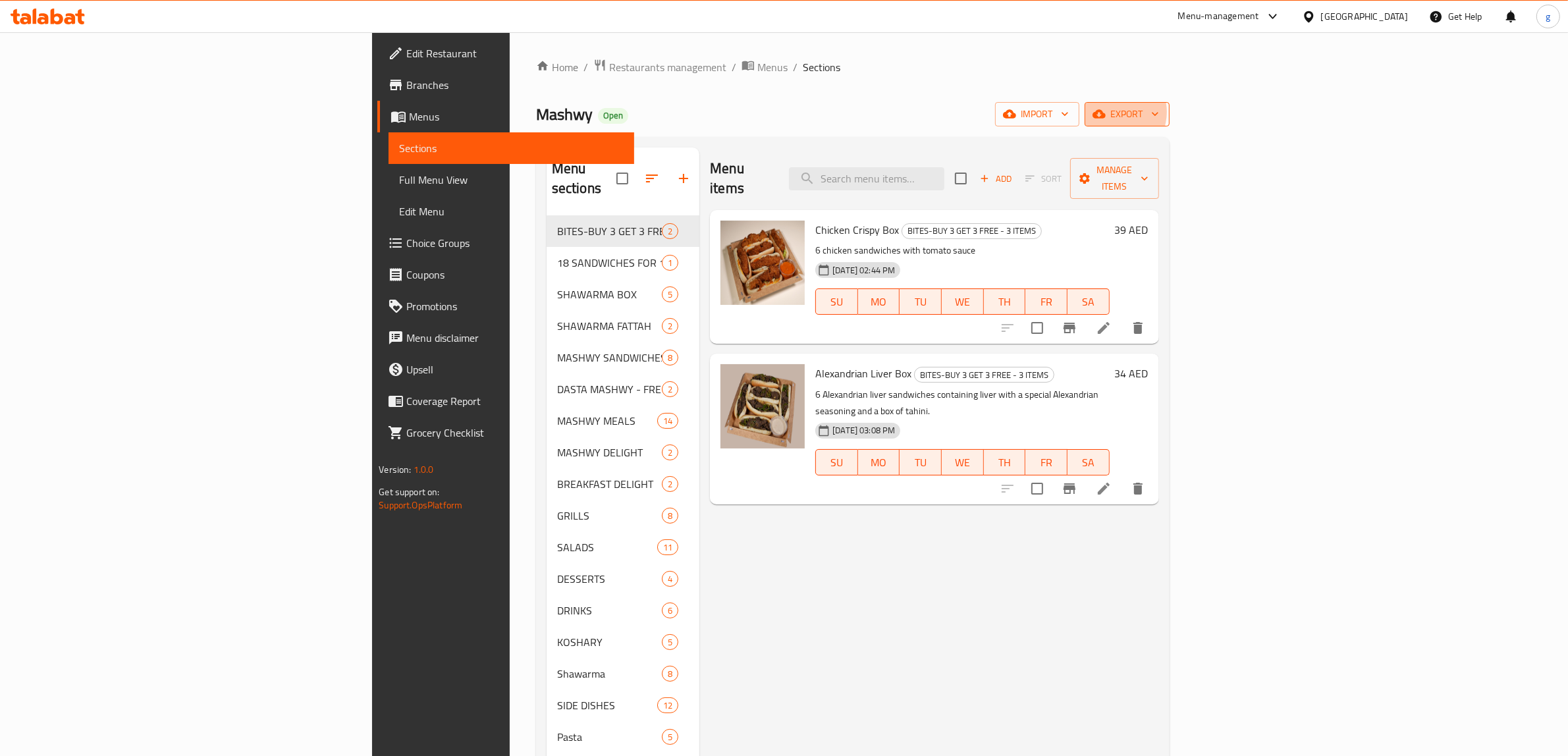
click at [1159, 112] on span "export" at bounding box center [1127, 113] width 64 height 16
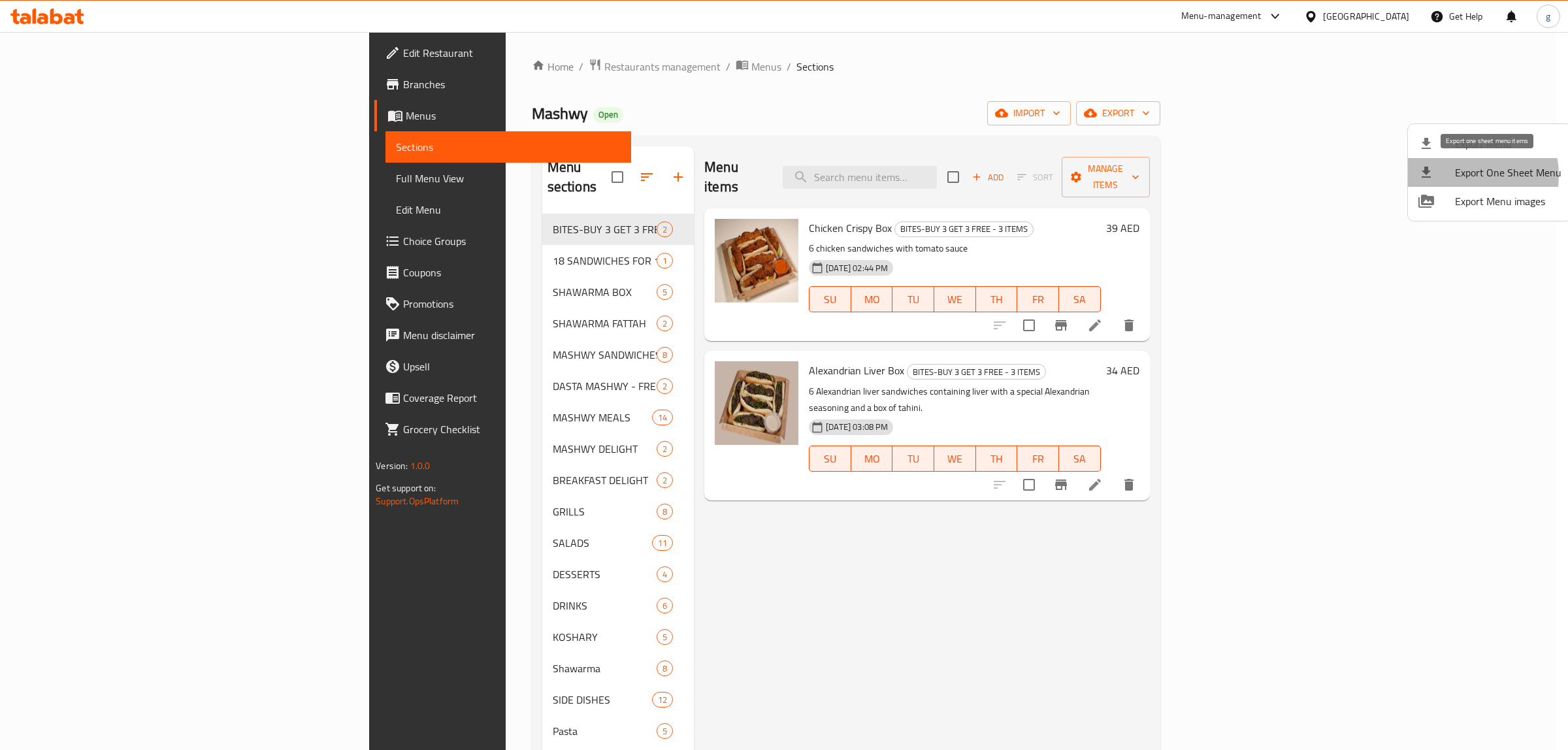
click at [1462, 173] on span "Export One Sheet Menu" at bounding box center [1509, 172] width 107 height 16
click at [1141, 38] on div at bounding box center [784, 375] width 1568 height 750
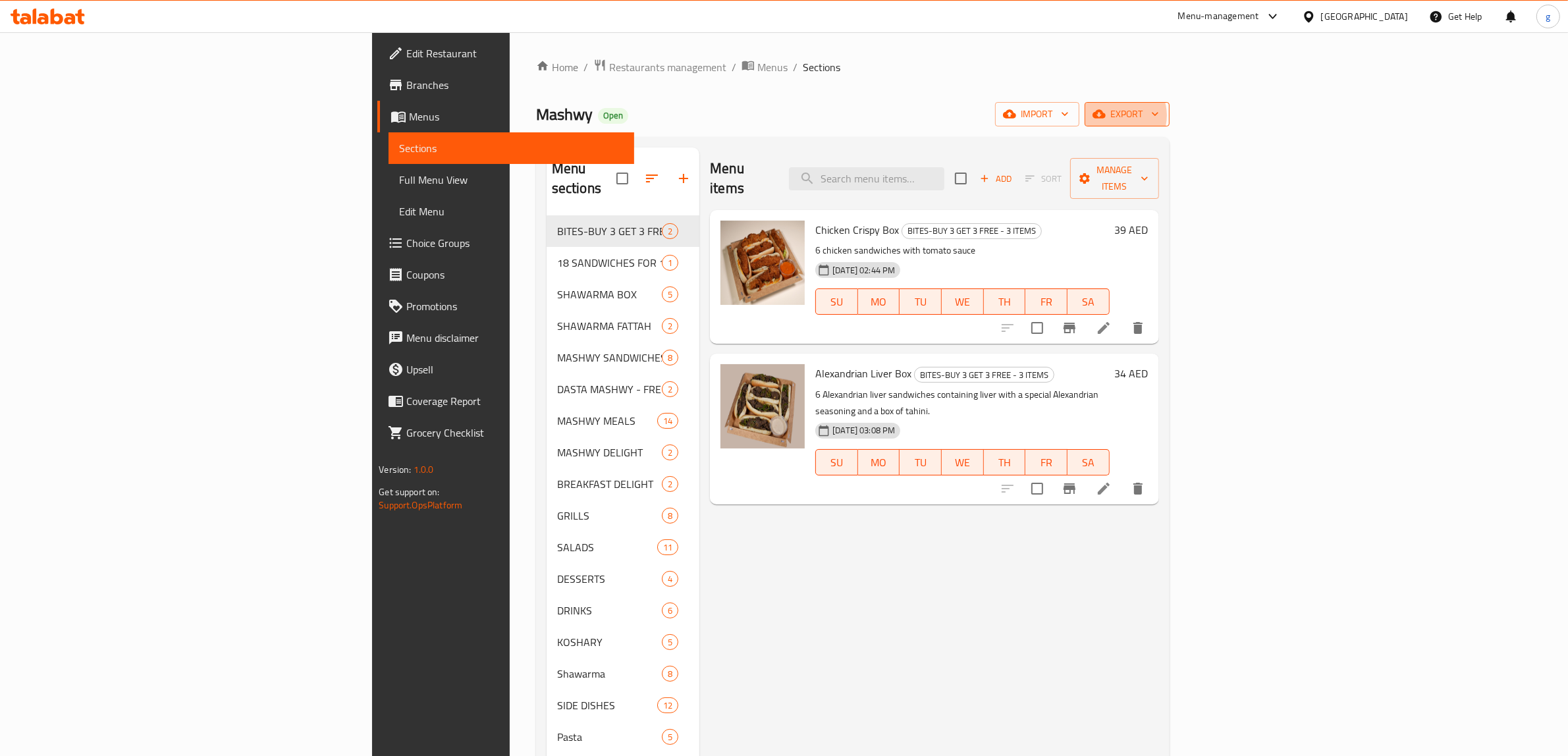
click at [1159, 115] on span "export" at bounding box center [1127, 113] width 64 height 16
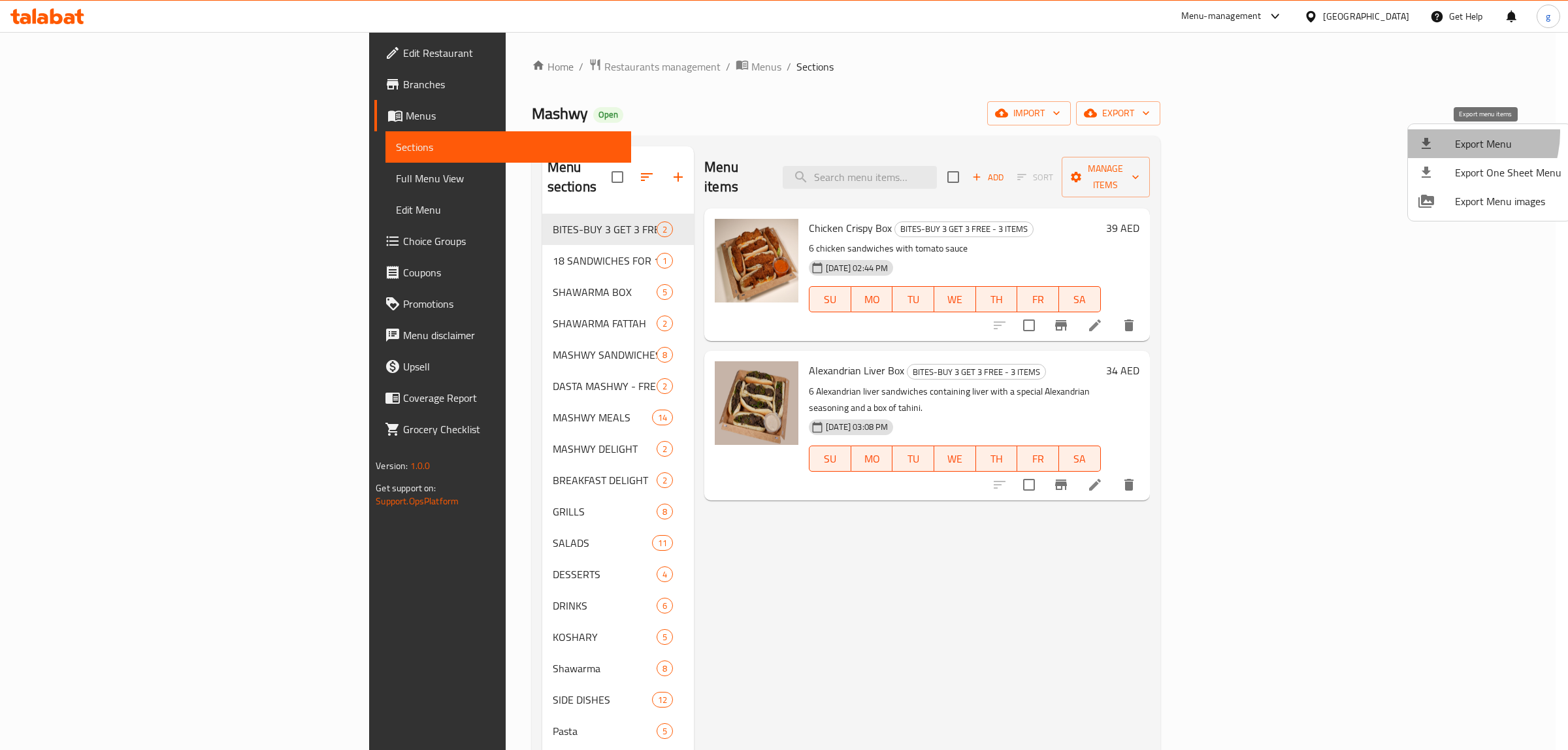
click at [1451, 133] on li "Export Menu" at bounding box center [1489, 143] width 164 height 29
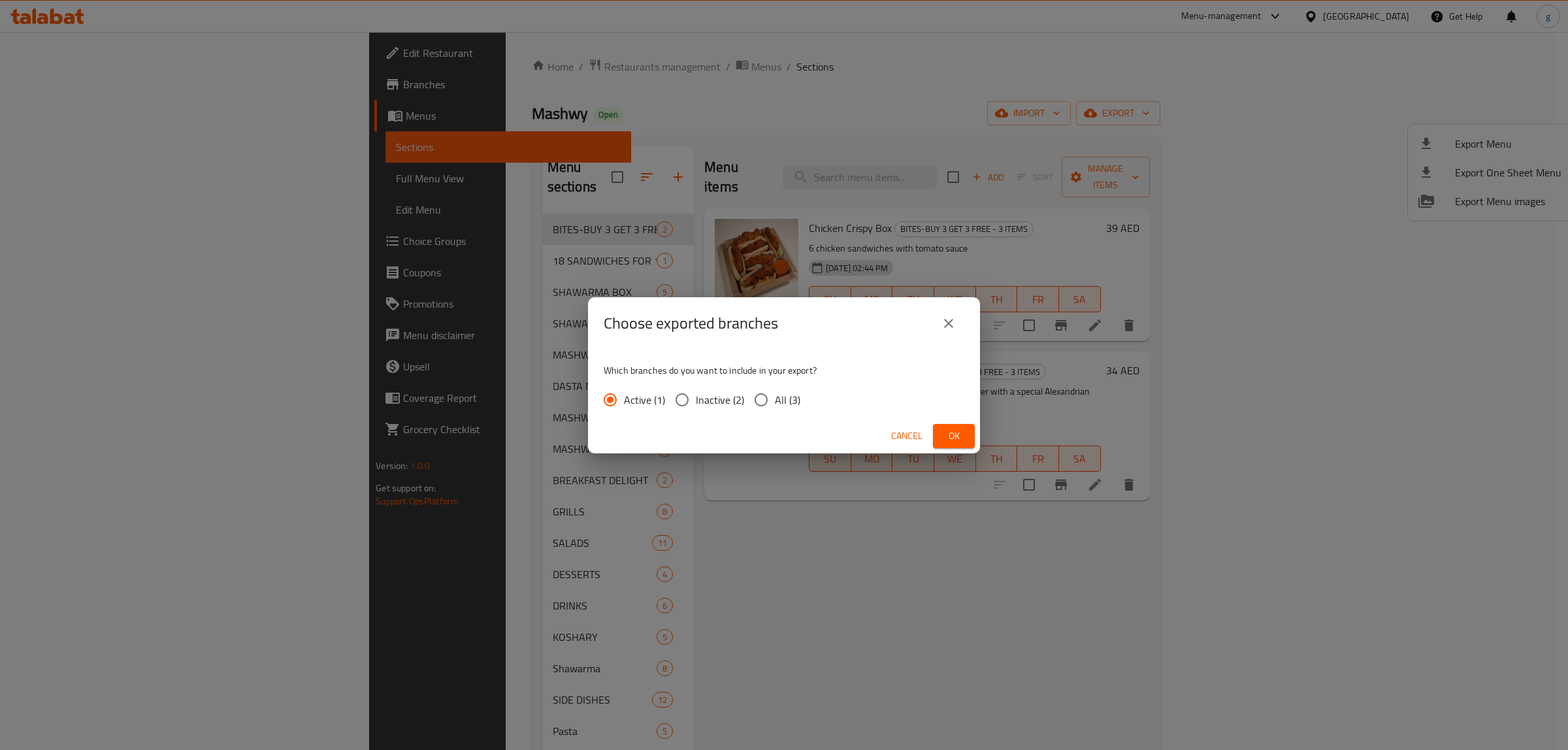
click at [748, 398] on input "All (3)" at bounding box center [761, 399] width 27 height 27
radio input "true"
click at [953, 428] on span "Ok" at bounding box center [954, 436] width 21 height 16
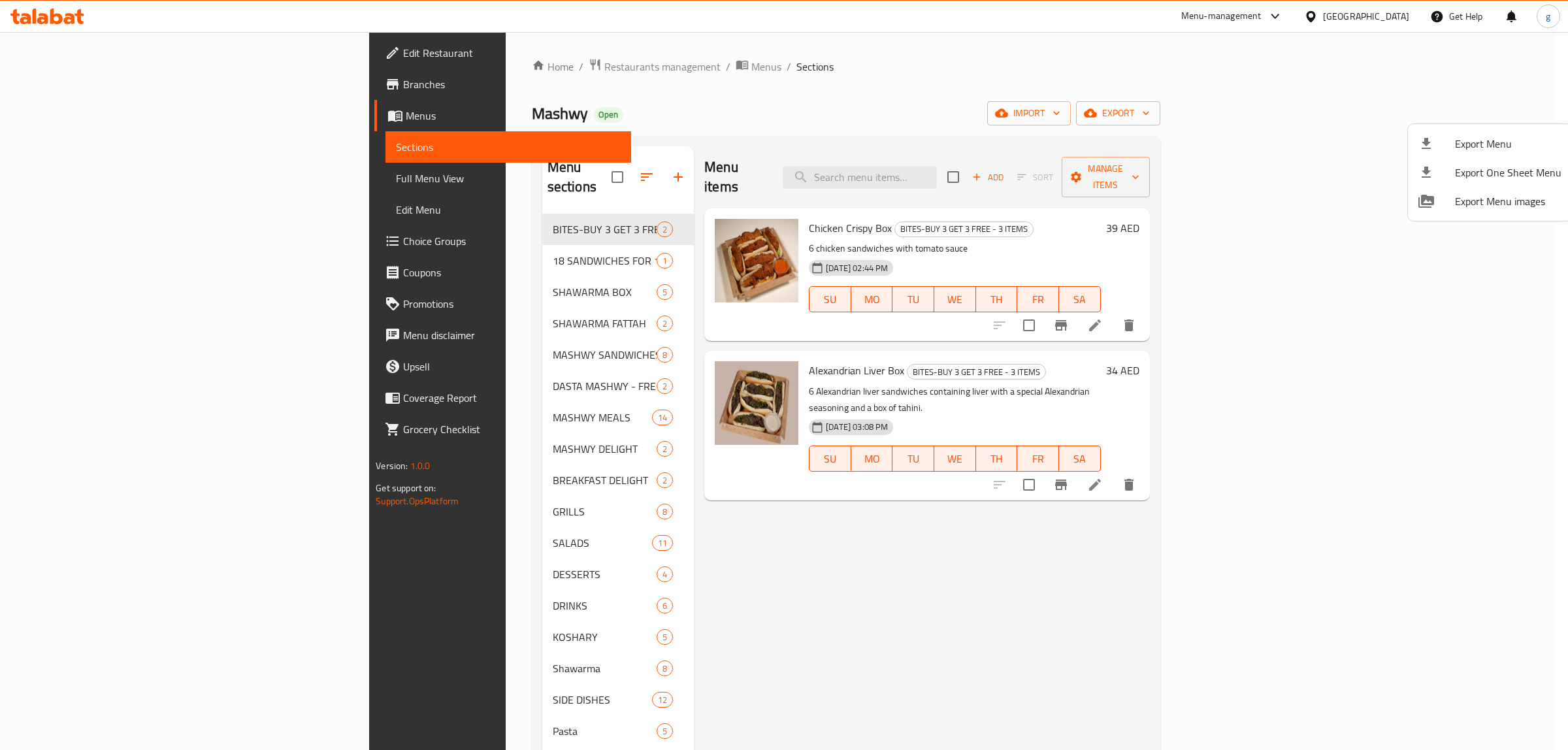
click at [73, 163] on div at bounding box center [784, 375] width 1568 height 750
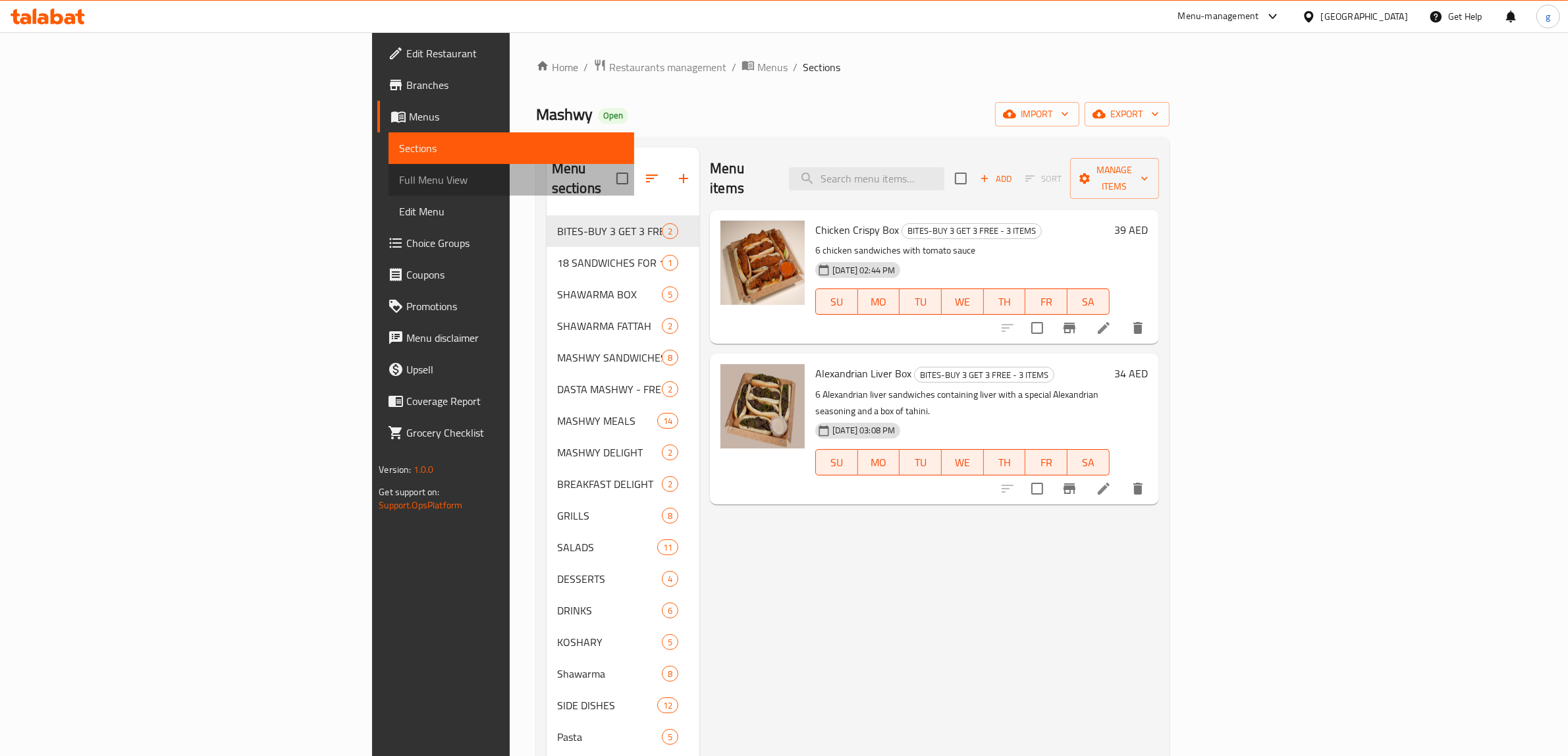
click at [399, 172] on span "Full Menu View" at bounding box center [511, 180] width 225 height 16
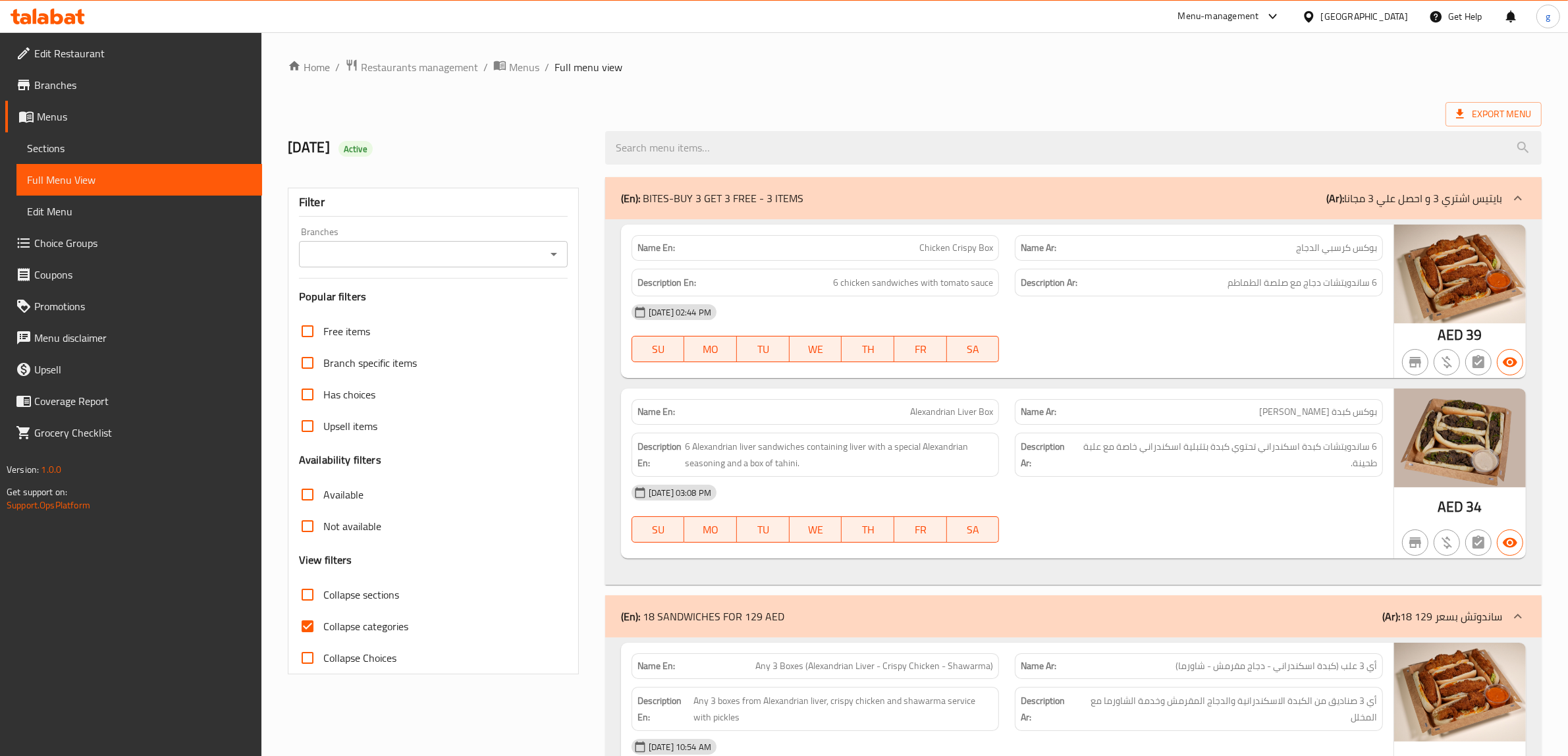
click at [297, 610] on input "Collapse categories" at bounding box center [307, 626] width 31 height 31
checkbox input "false"
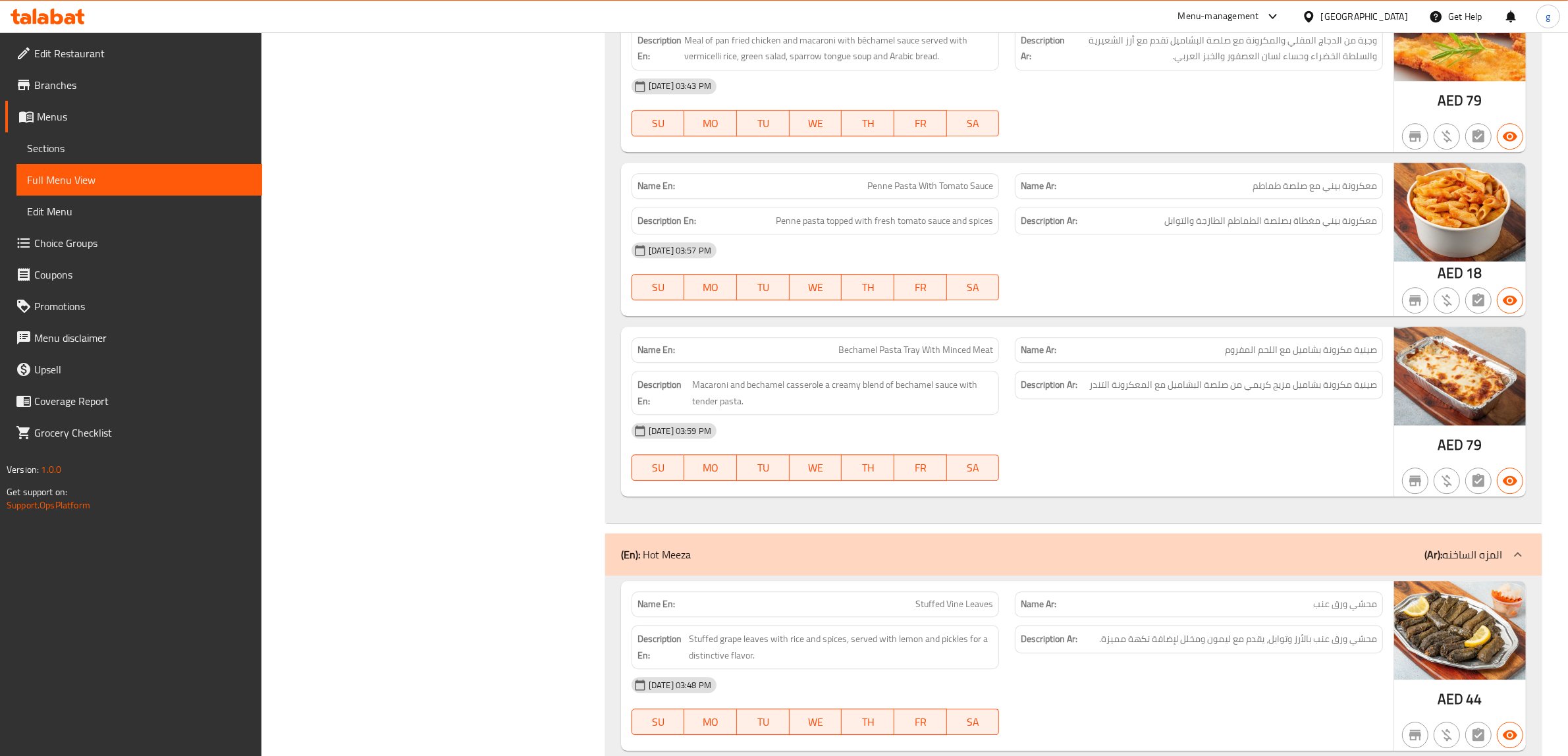
scroll to position [36079, 0]
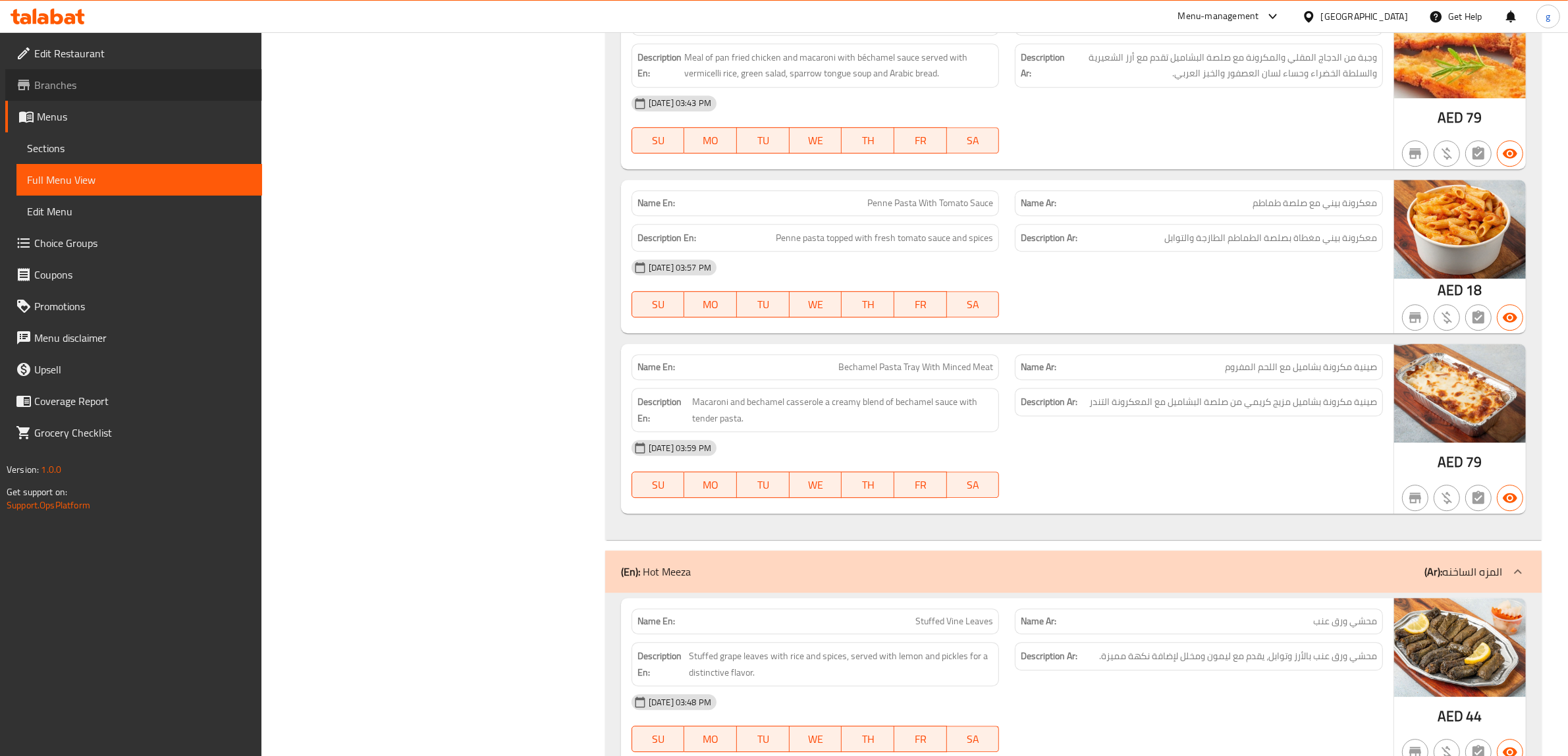
click at [74, 77] on span "Branches" at bounding box center [143, 85] width 217 height 16
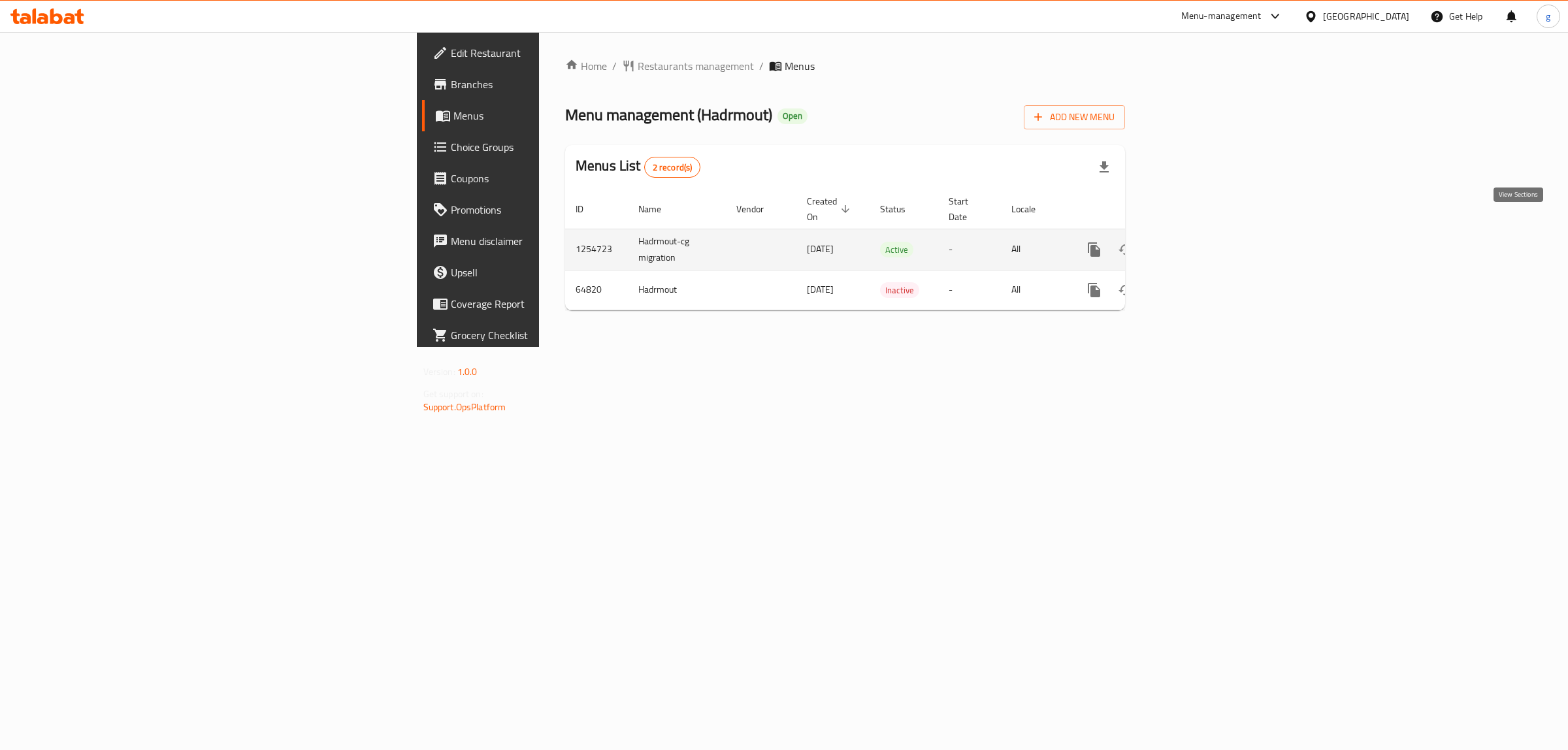
click at [1197, 242] on icon "enhanced table" at bounding box center [1188, 249] width 16 height 16
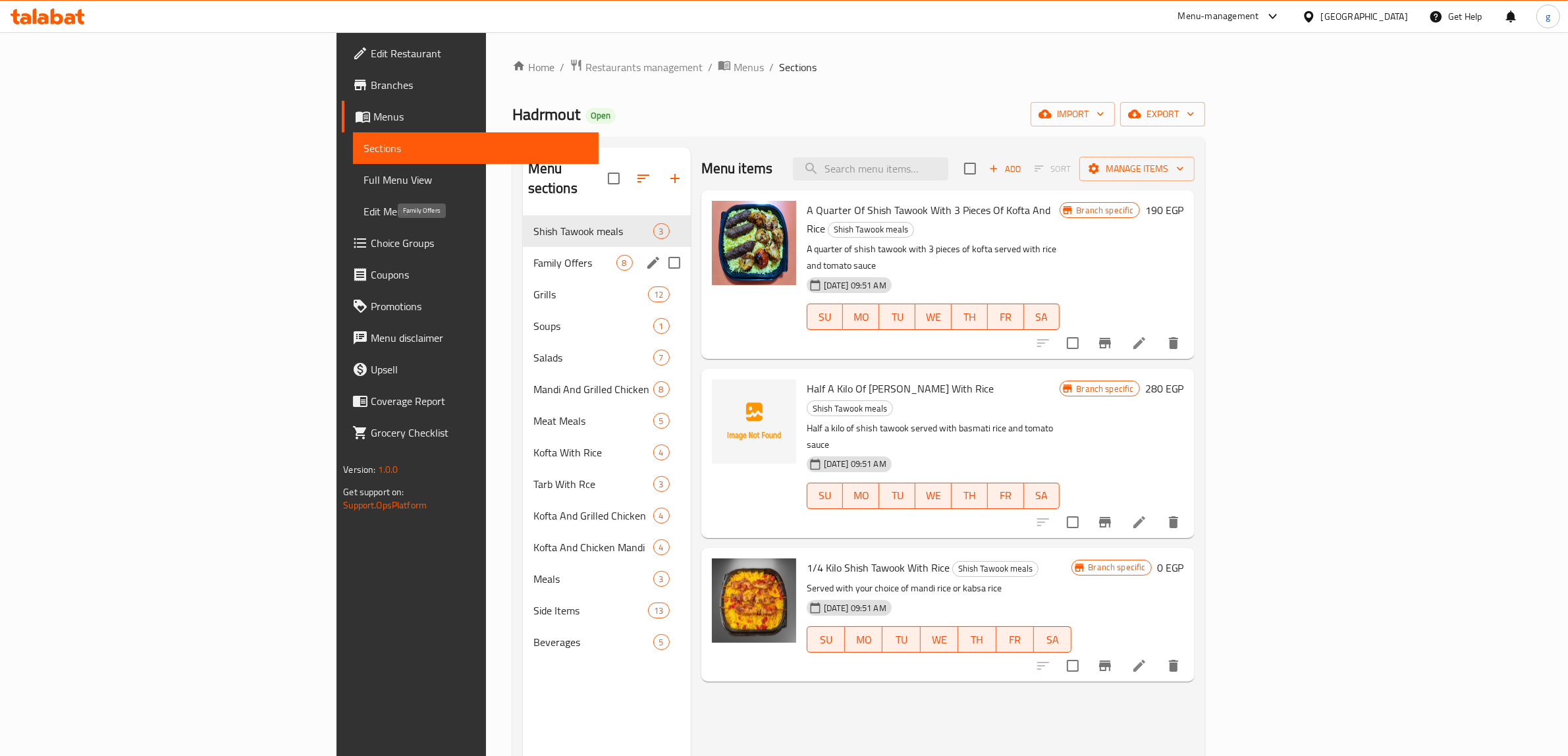
click at [534, 255] on span "Family Offers" at bounding box center [575, 263] width 83 height 16
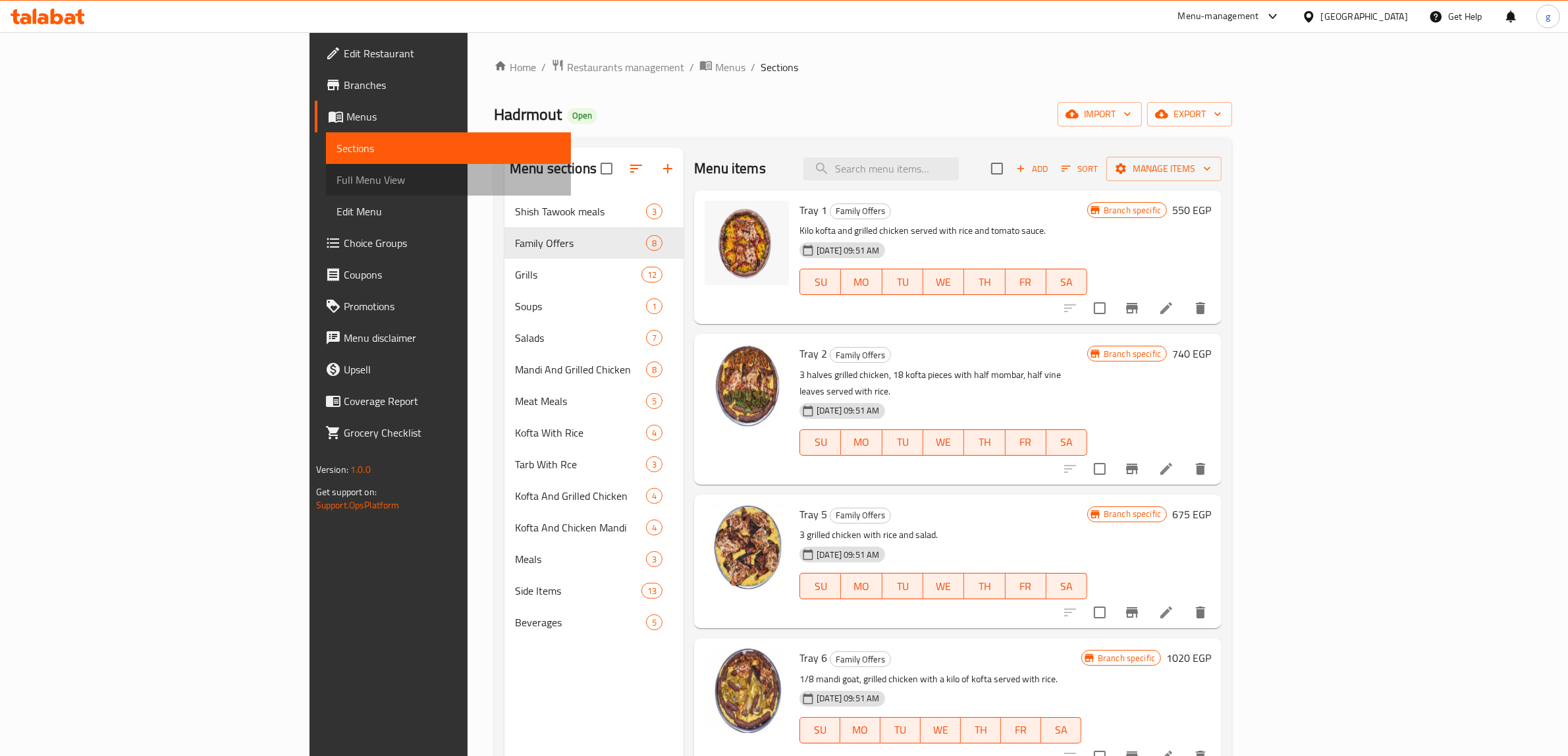
click at [336, 172] on span "Full Menu View" at bounding box center [449, 180] width 225 height 16
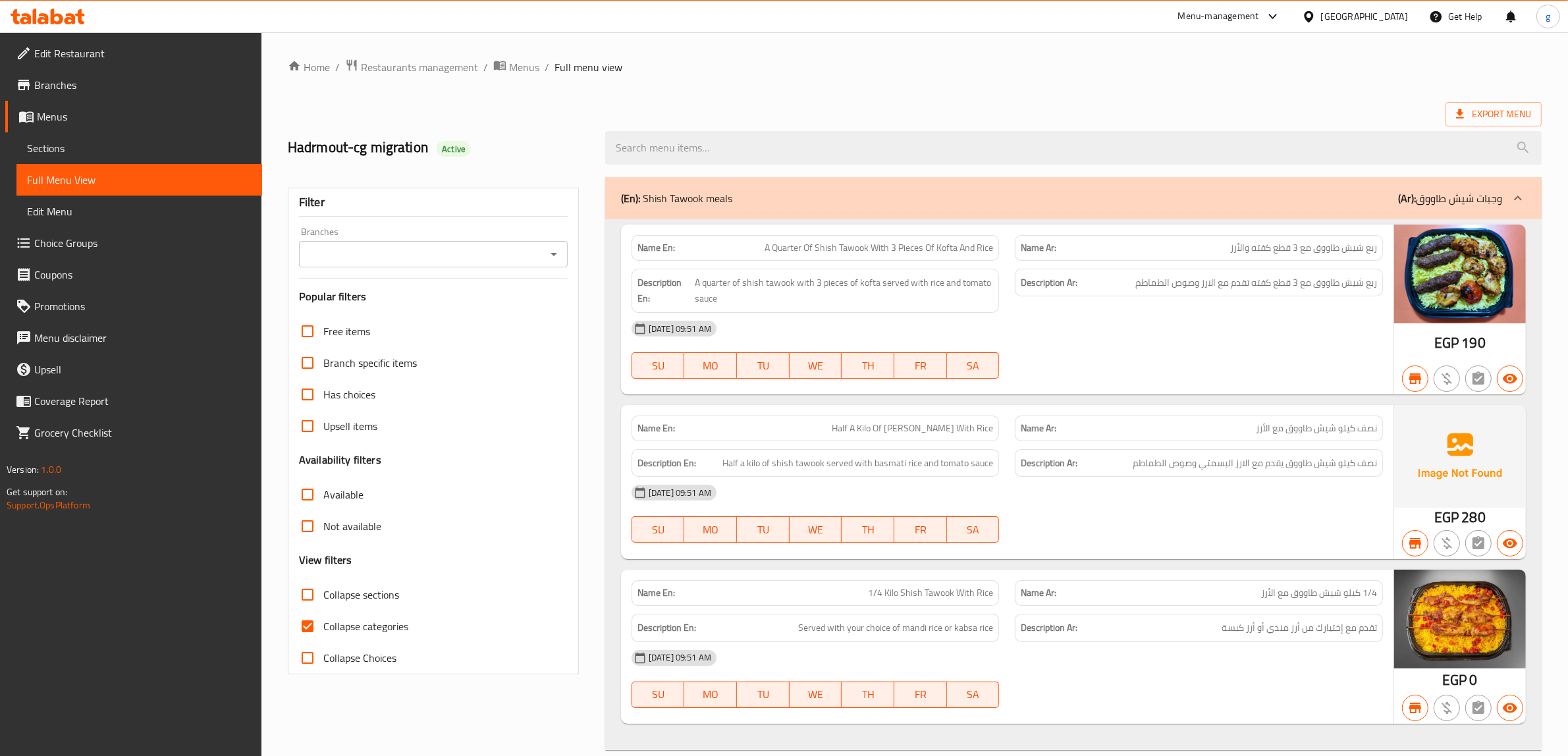
click at [314, 610] on input "Collapse categories" at bounding box center [307, 626] width 31 height 31
checkbox input "false"
click at [1247, 178] on div "(En): Shish Tawook meals (Ar): وجبات شيش طاووق" at bounding box center [1073, 198] width 936 height 43
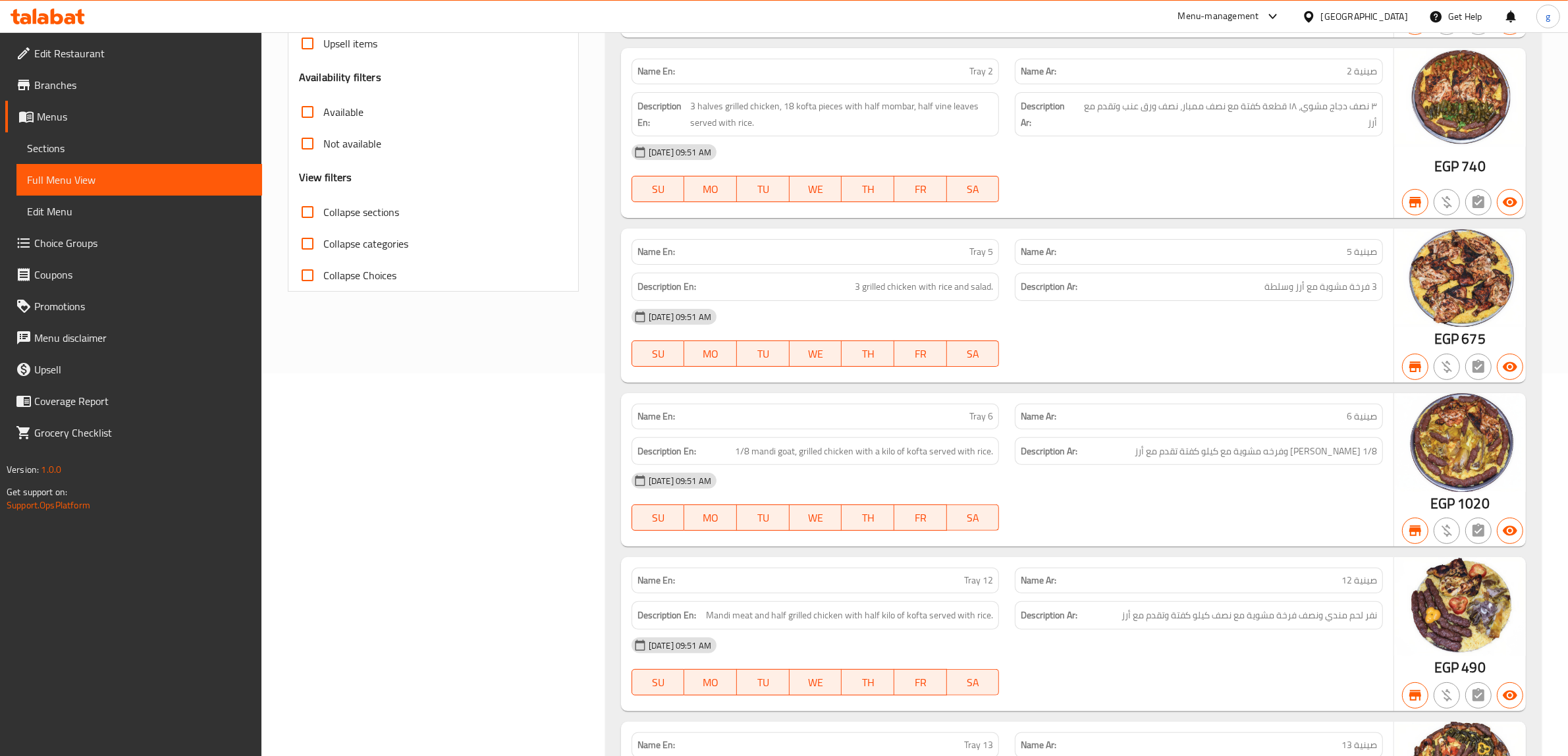
scroll to position [412, 0]
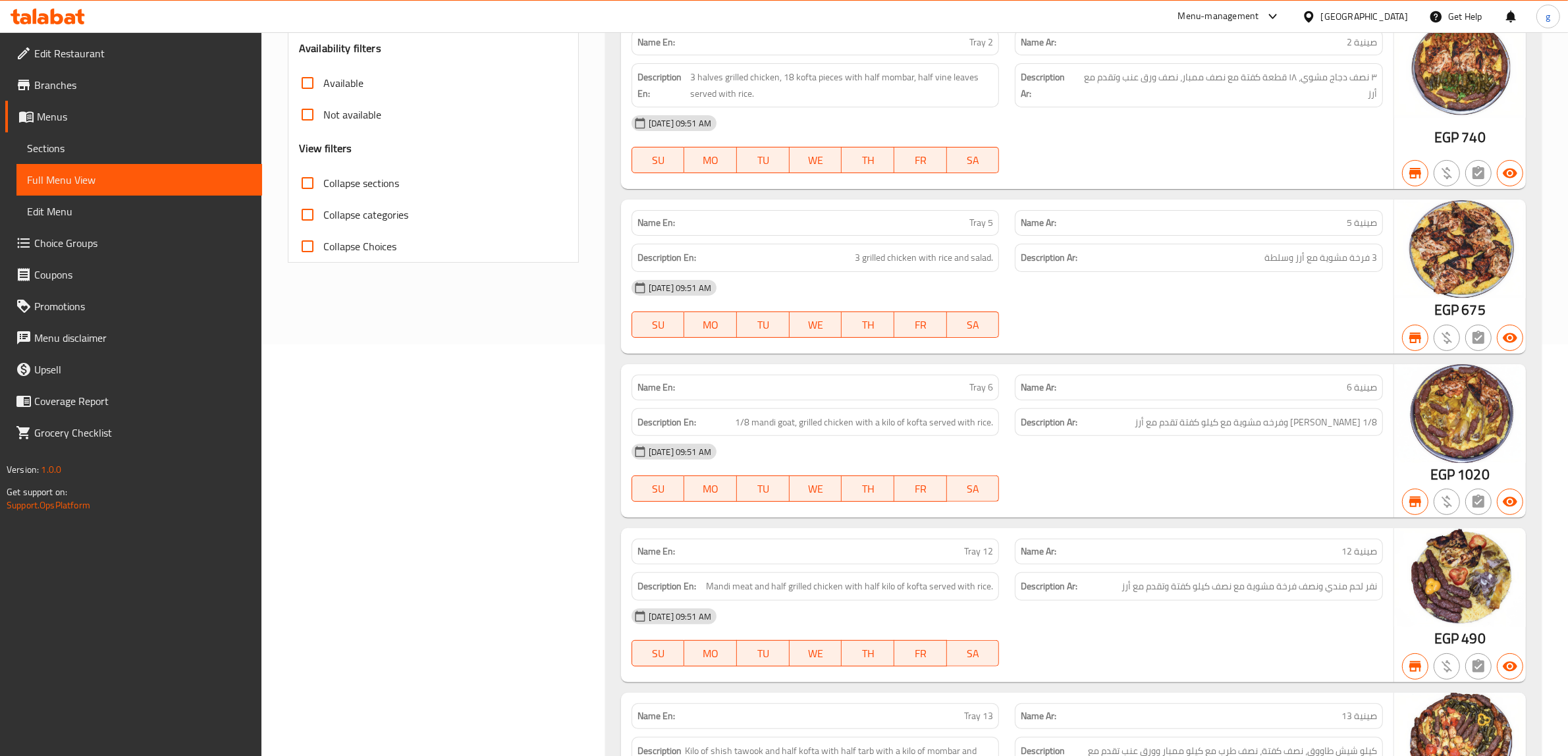
click at [1430, 264] on img at bounding box center [1459, 249] width 131 height 99
click at [1502, 336] on span "button" at bounding box center [1509, 337] width 25 height 16
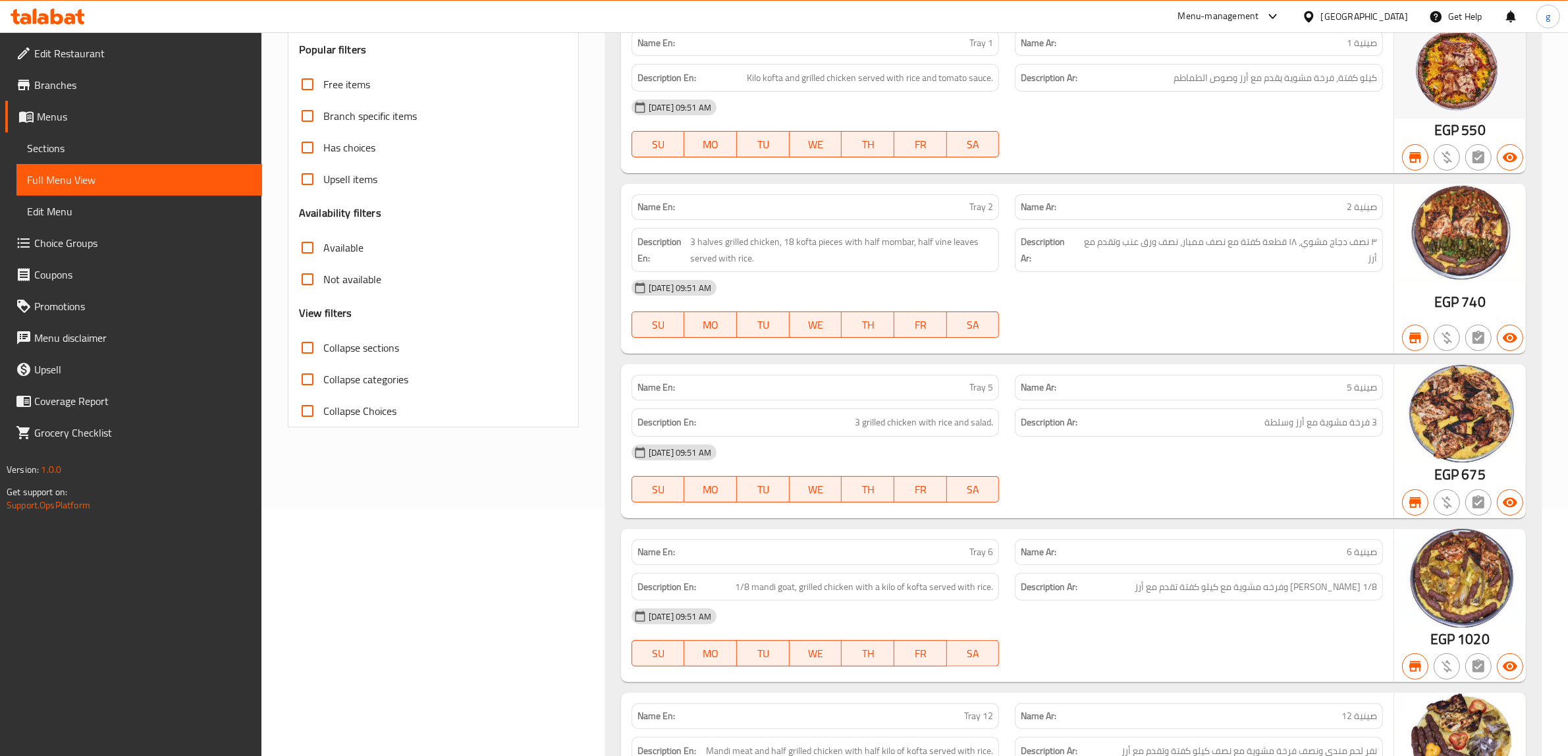
scroll to position [82, 0]
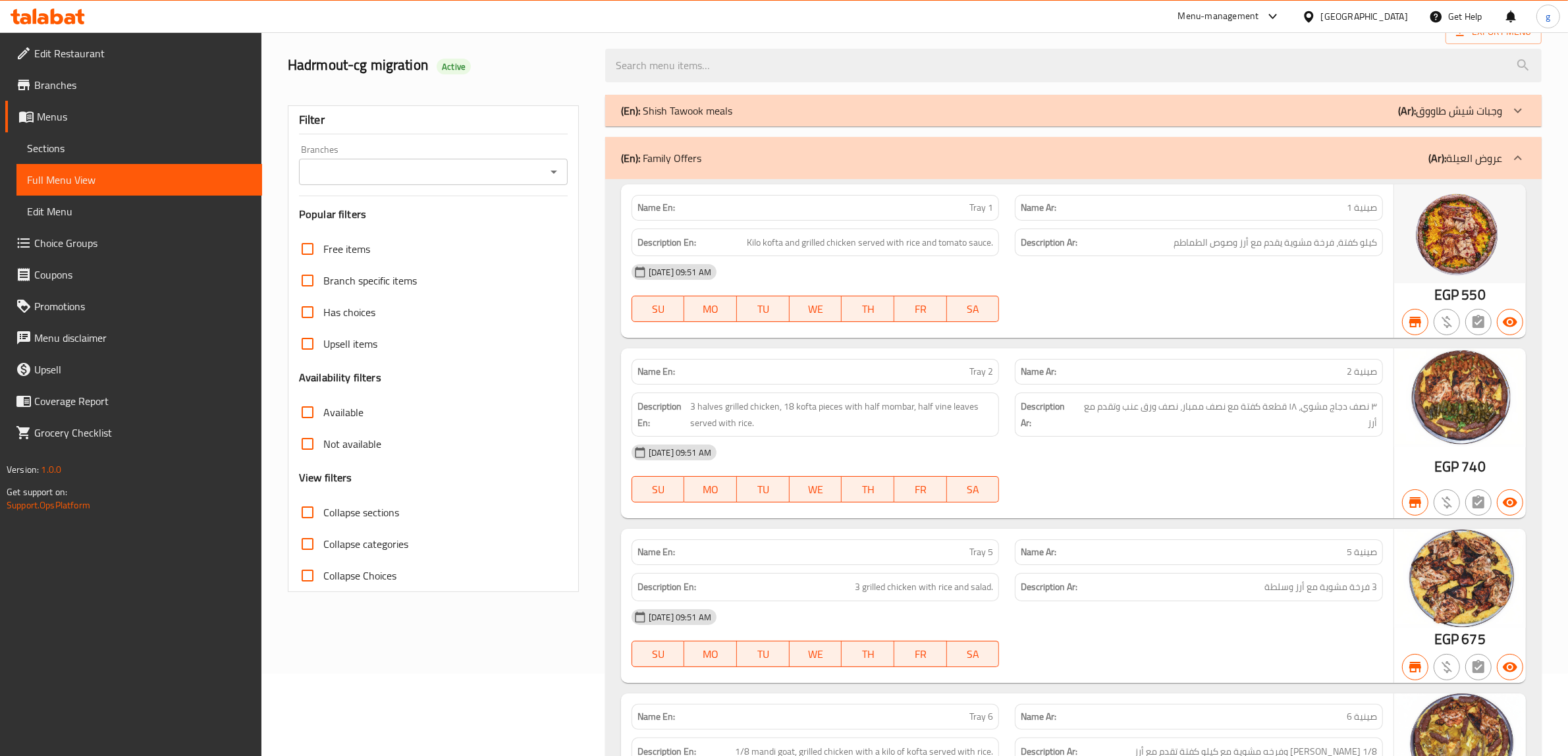
click at [1193, 150] on div "(En): Family Offers (Ar): عروض العيلة" at bounding box center [1061, 158] width 881 height 16
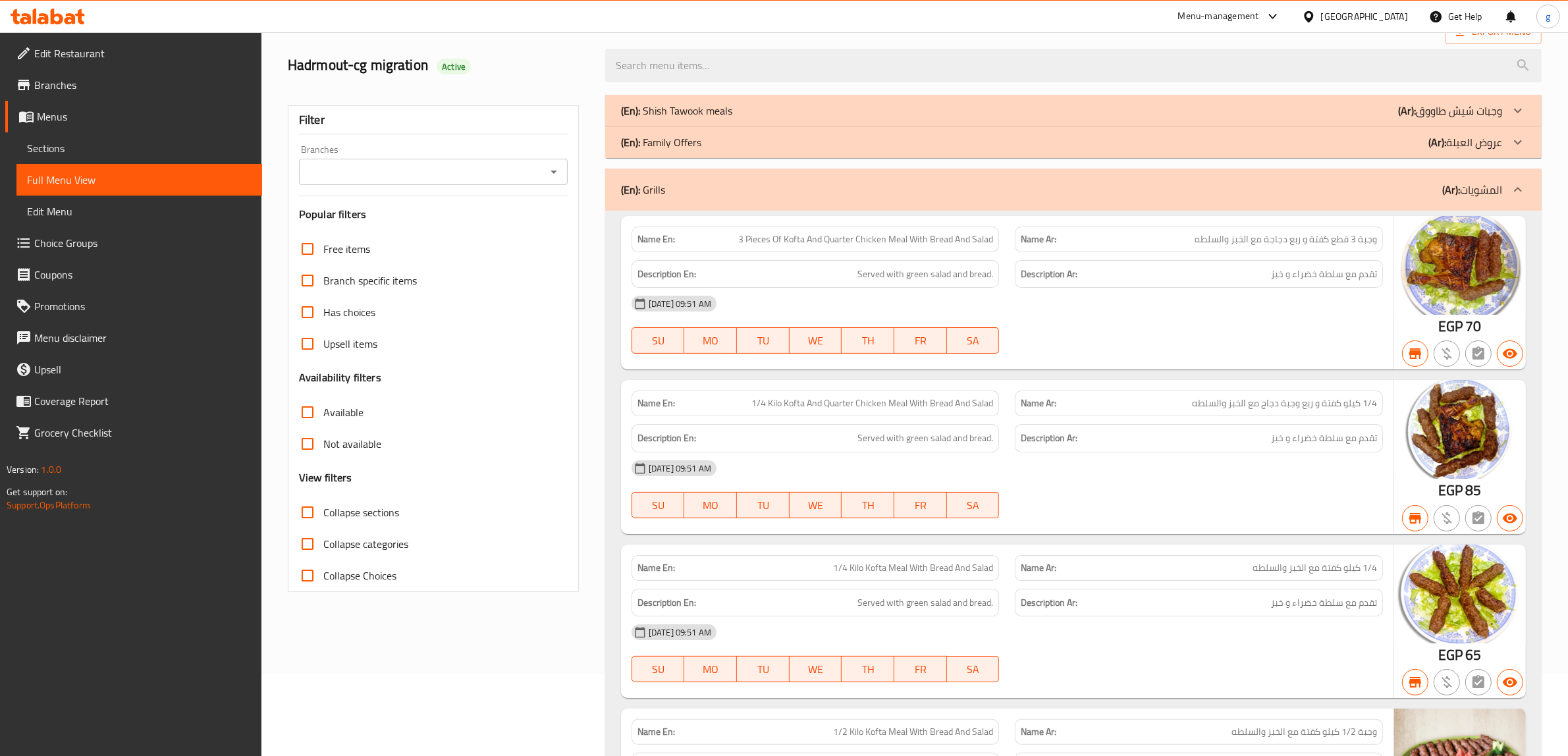
click at [1215, 146] on div "(En): Family Offers (Ar): عروض العيلة" at bounding box center [1073, 142] width 936 height 31
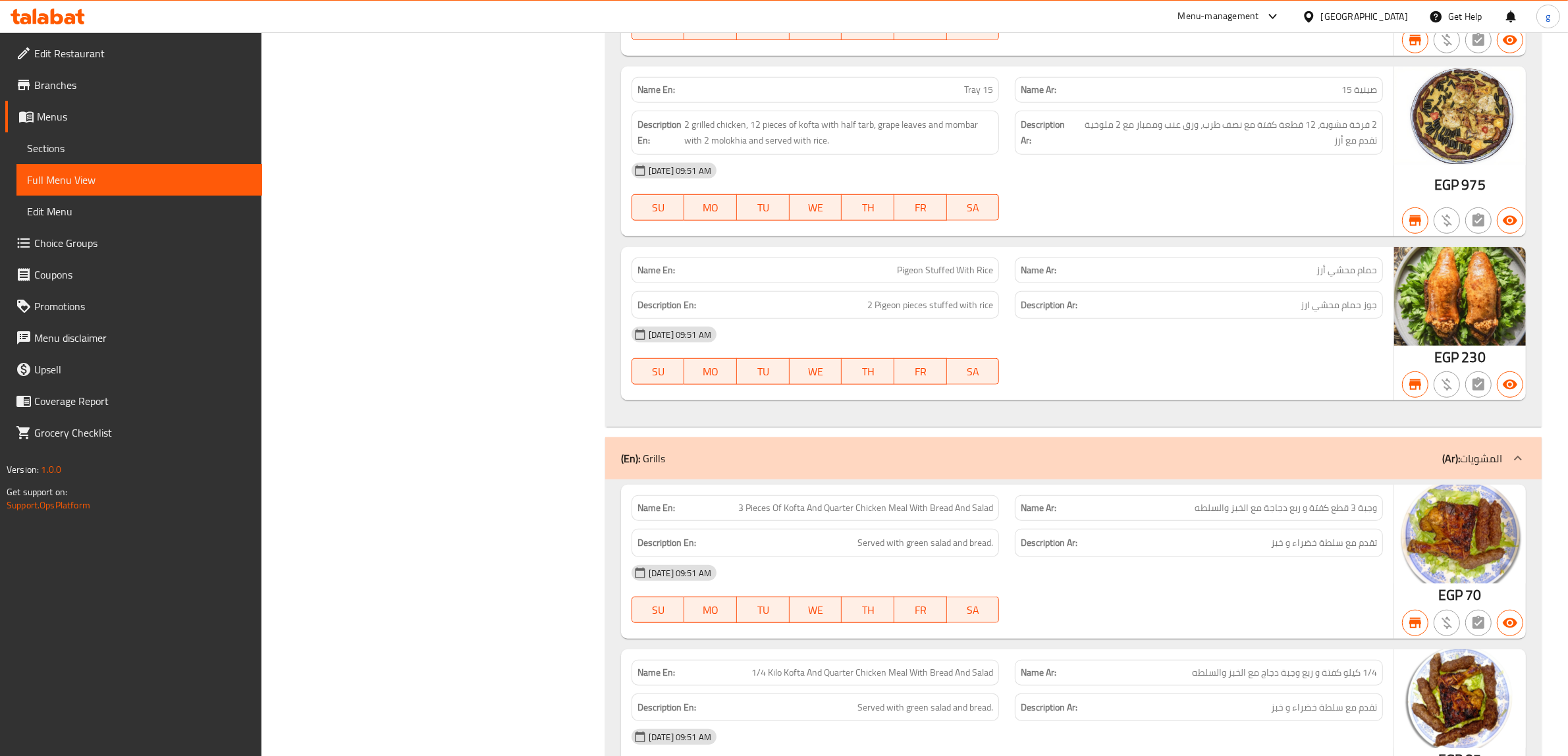
scroll to position [1235, 0]
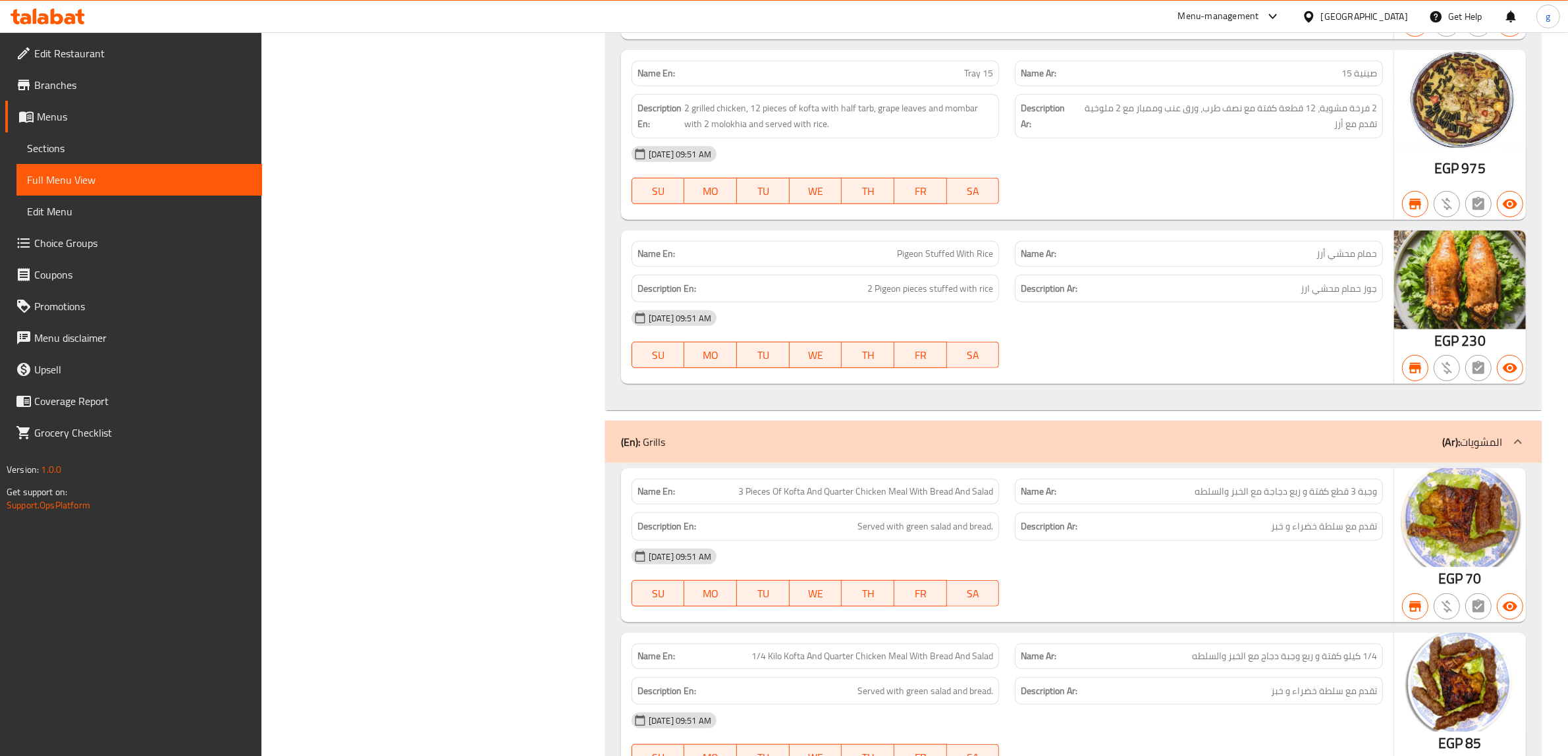
click at [1426, 438] on div "(En): Grills (Ar): المشويات" at bounding box center [1061, 441] width 881 height 16
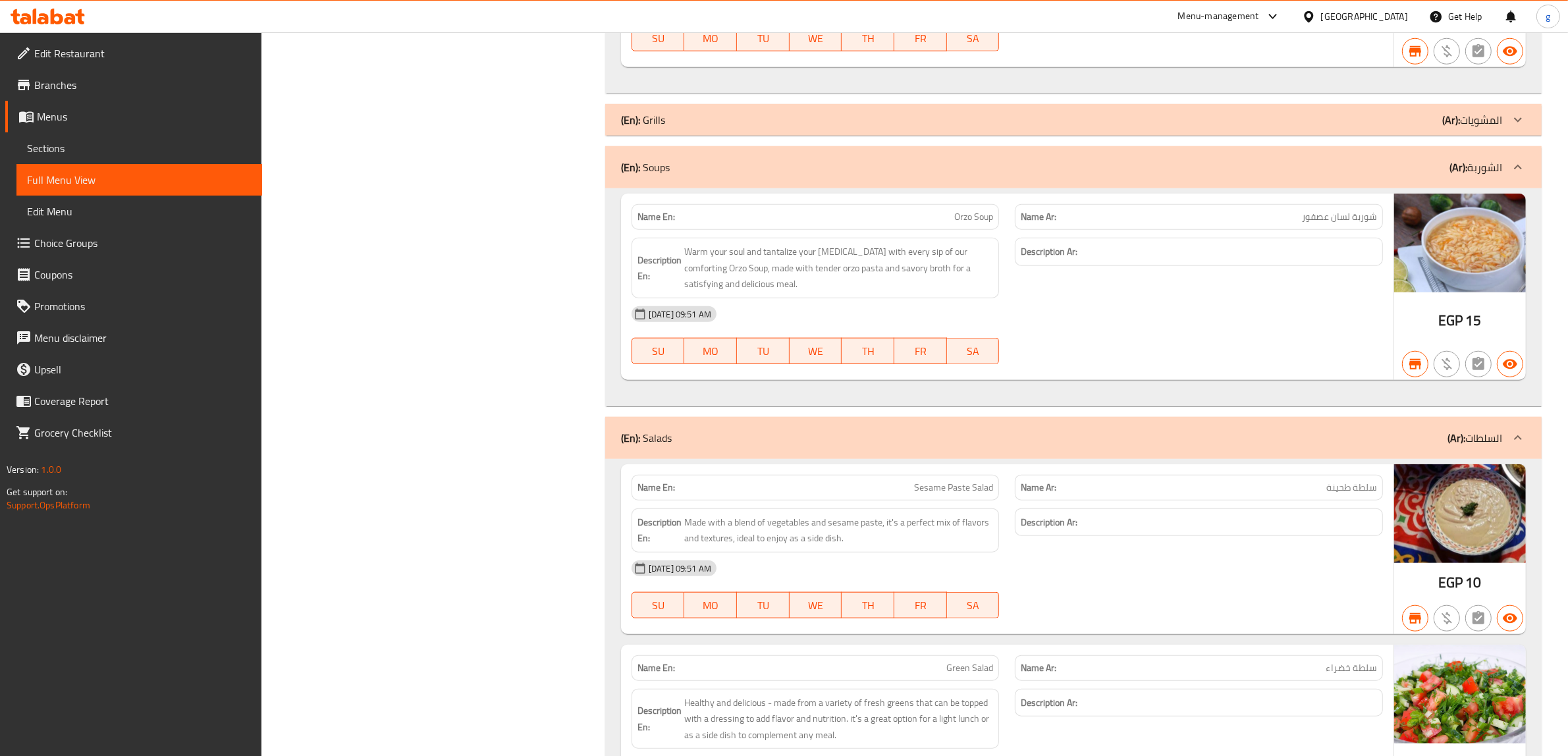
scroll to position [1565, 0]
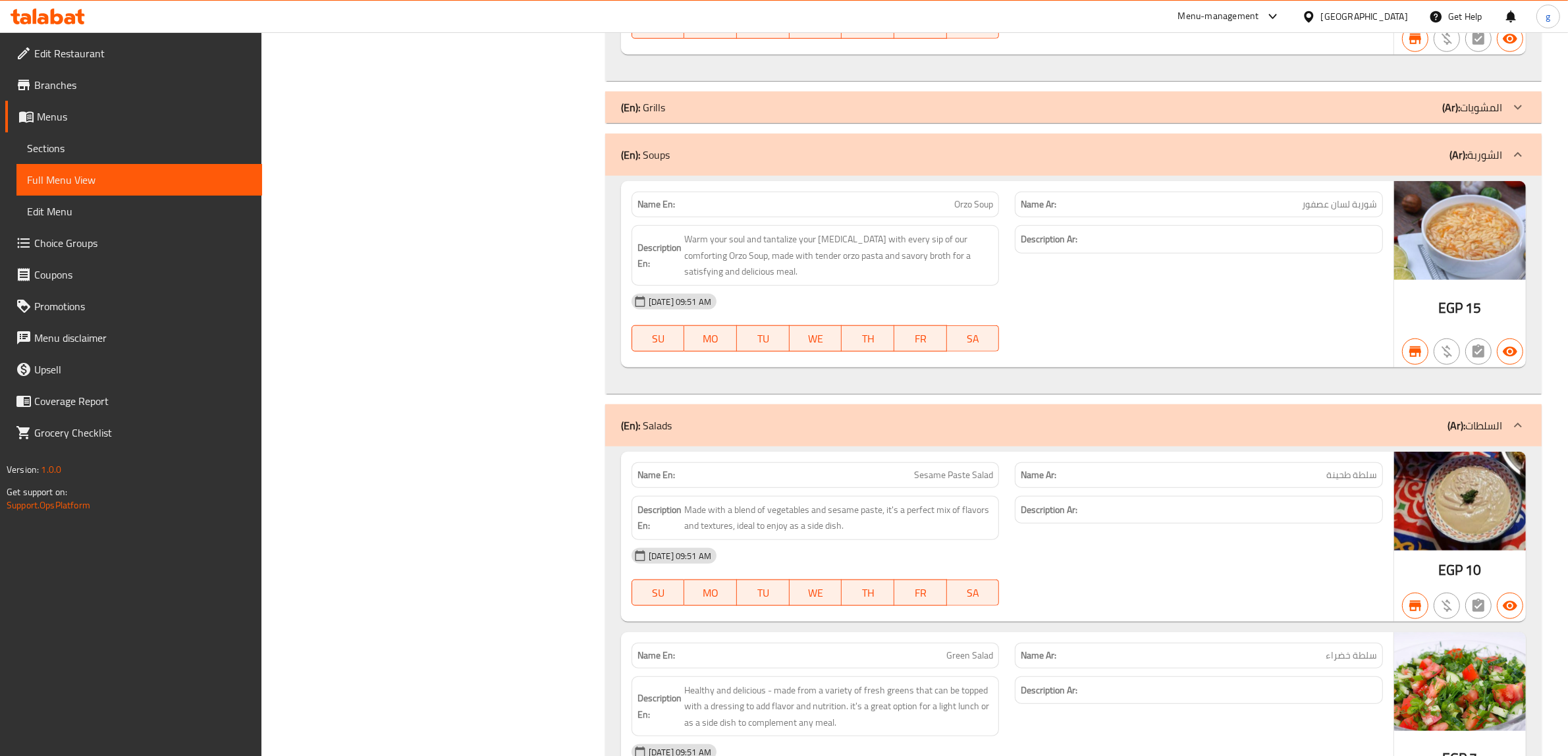
click at [1406, 152] on div "(En): Soups (Ar): الشوربة" at bounding box center [1061, 154] width 881 height 16
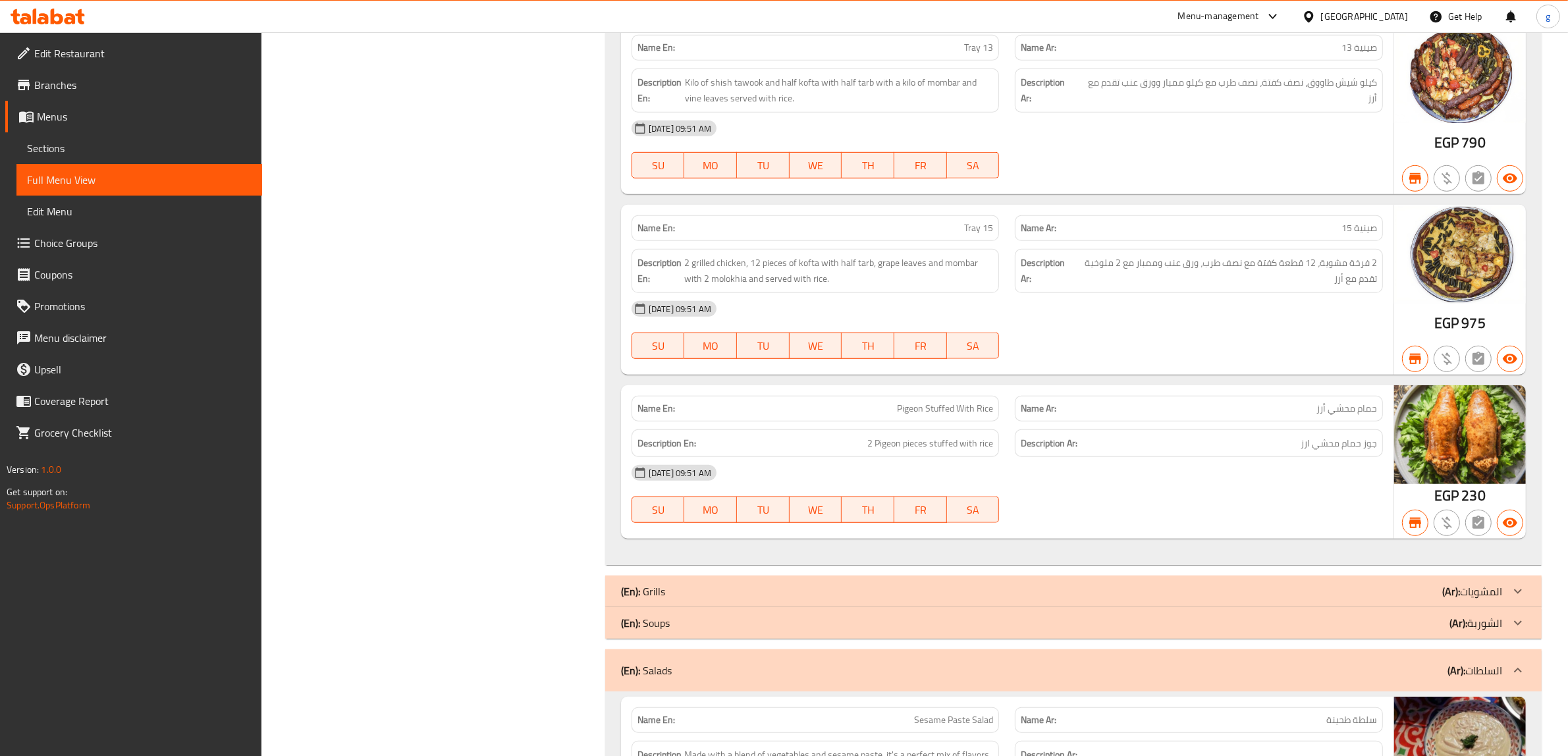
scroll to position [1235, 0]
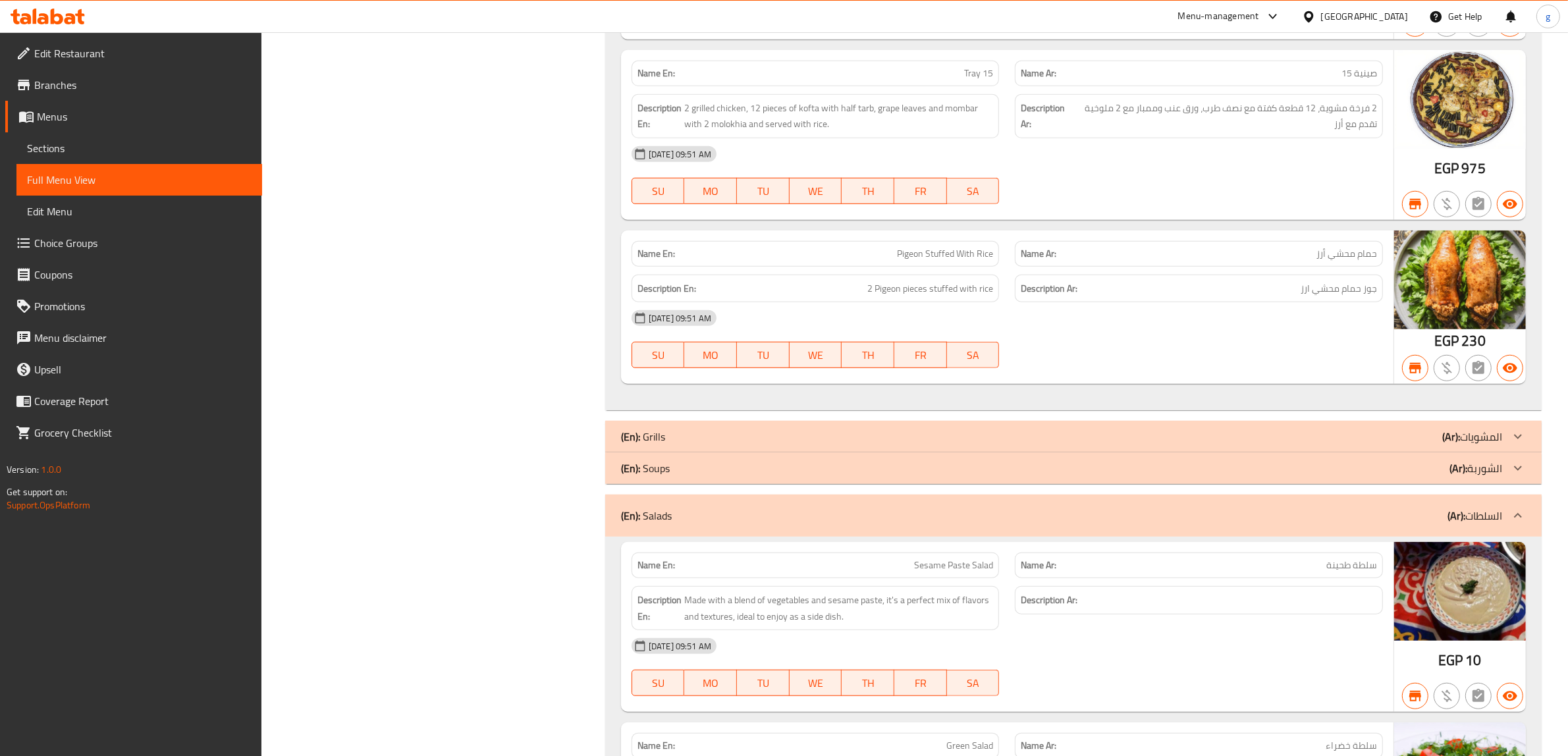
click at [1240, 438] on div "(En): Grills (Ar): المشويات" at bounding box center [1061, 437] width 881 height 16
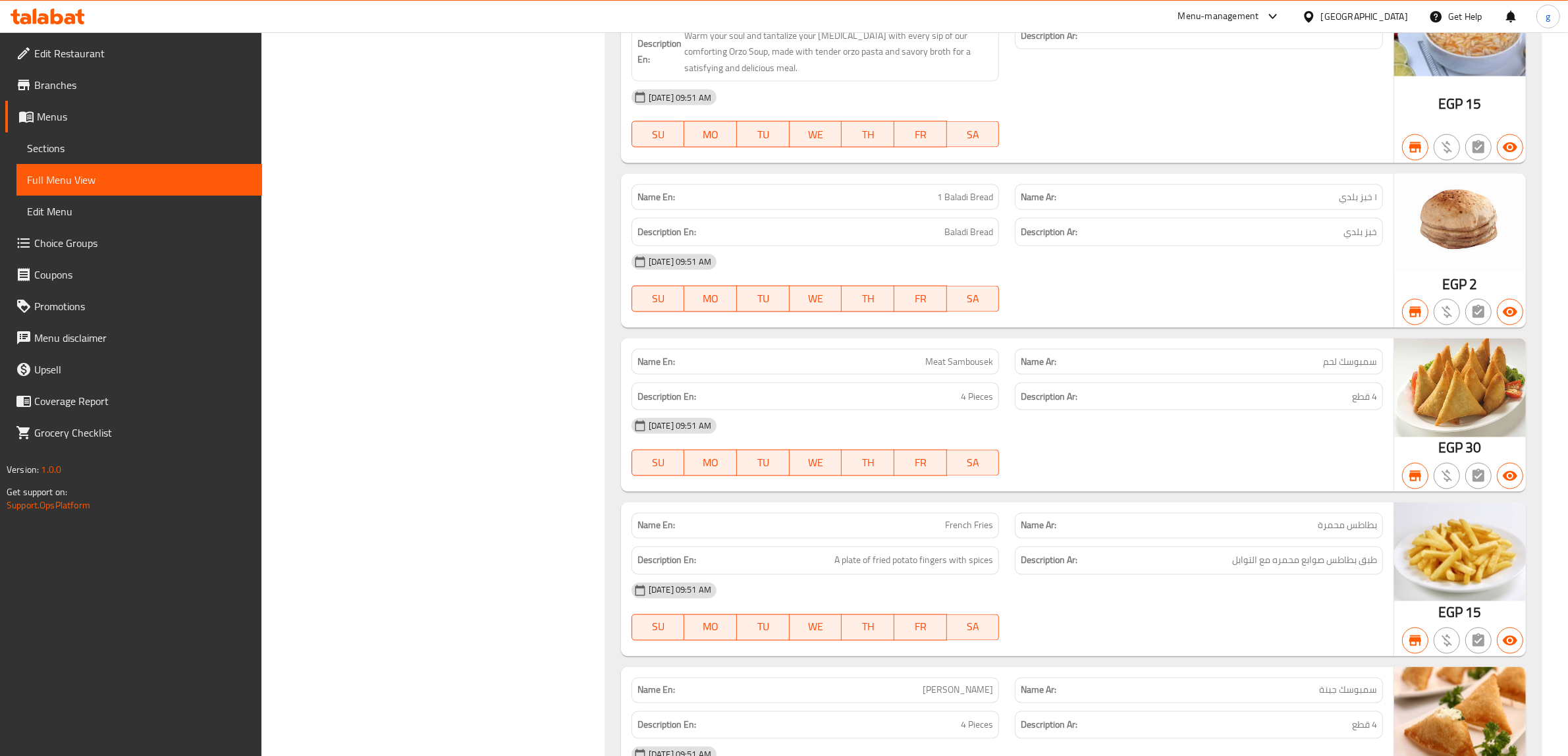
scroll to position [15204, 0]
